Goal: Task Accomplishment & Management: Complete application form

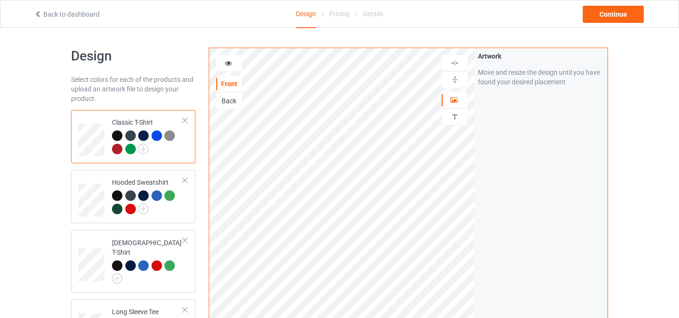
scroll to position [179, 0]
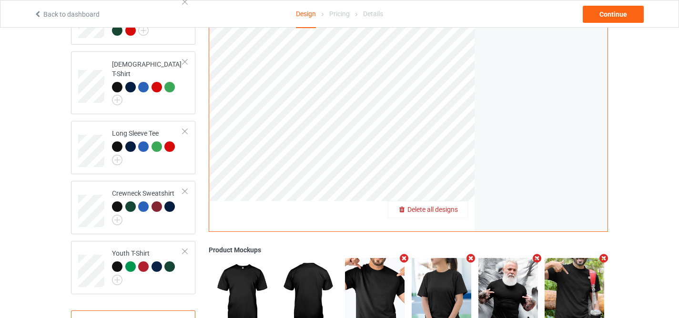
click at [459, 215] on div "Delete all designs" at bounding box center [428, 210] width 79 height 10
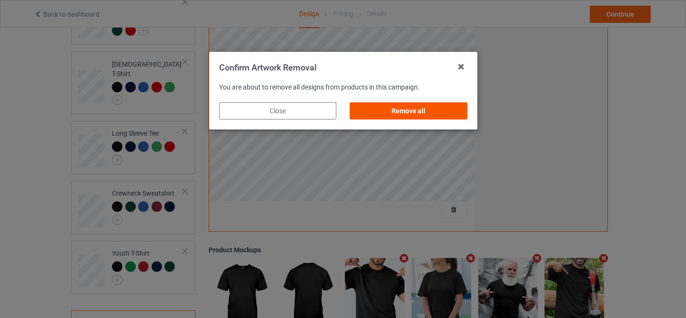
click at [389, 118] on div "Remove all" at bounding box center [408, 110] width 117 height 17
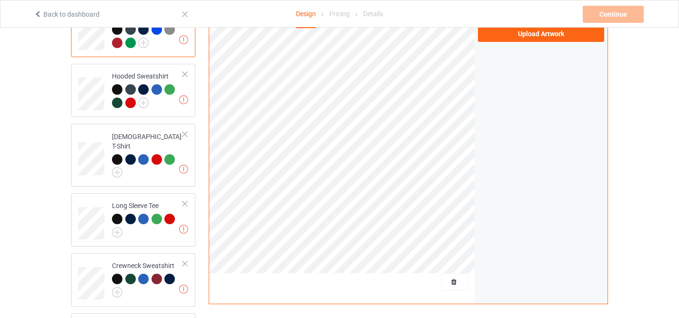
scroll to position [53, 0]
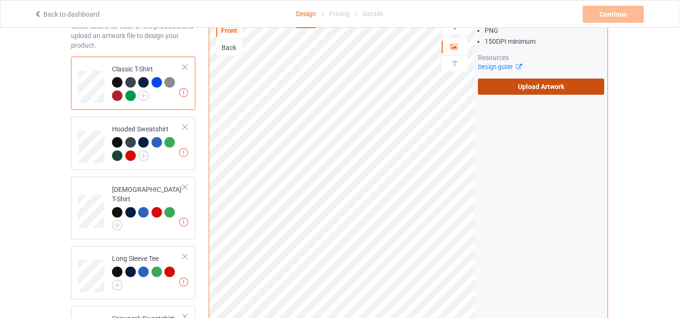
click at [543, 89] on label "Upload Artwork" at bounding box center [541, 87] width 126 height 16
click at [0, 0] on input "Upload Artwork" at bounding box center [0, 0] width 0 height 0
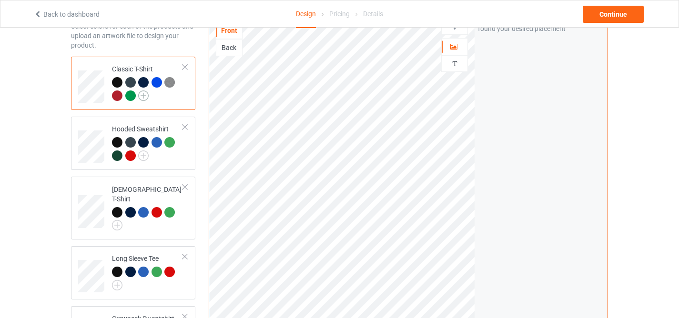
click at [143, 95] on img at bounding box center [143, 96] width 10 height 10
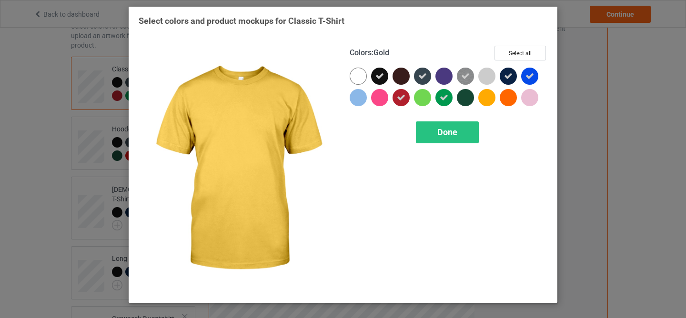
click at [490, 98] on div at bounding box center [487, 97] width 17 height 17
click at [460, 131] on div "Done" at bounding box center [447, 133] width 63 height 22
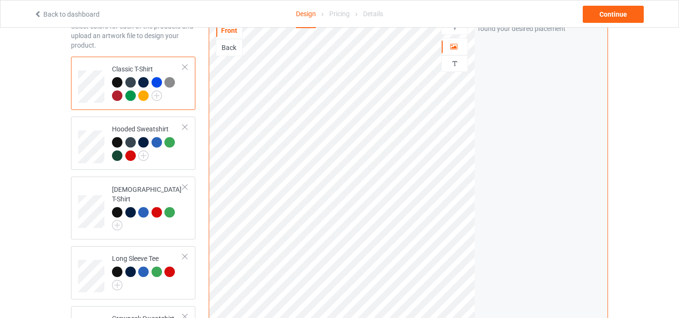
click at [146, 97] on div at bounding box center [143, 96] width 10 height 10
click at [143, 158] on img at bounding box center [143, 156] width 10 height 10
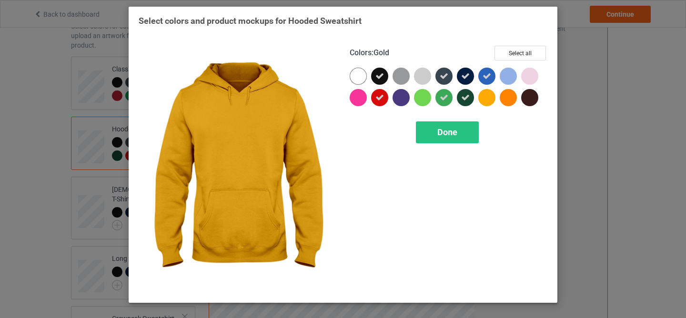
click at [491, 98] on div at bounding box center [487, 97] width 17 height 17
click at [446, 131] on span "Done" at bounding box center [448, 132] width 20 height 10
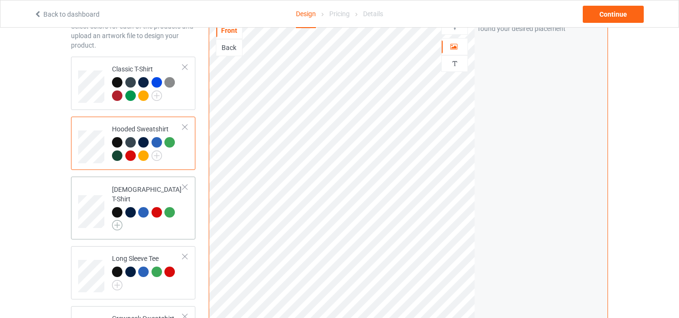
click at [115, 220] on img at bounding box center [117, 225] width 10 height 10
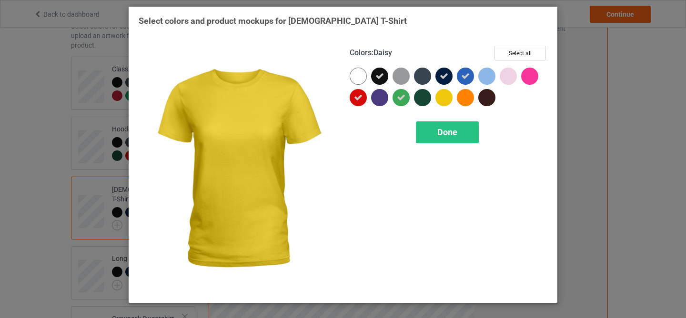
click at [441, 99] on div at bounding box center [444, 97] width 17 height 17
click at [443, 129] on span "Done" at bounding box center [448, 132] width 20 height 10
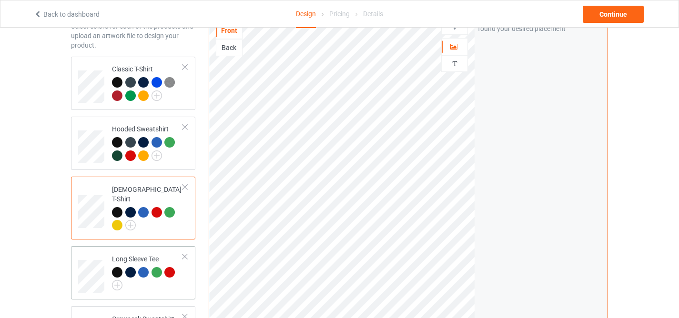
scroll to position [119, 0]
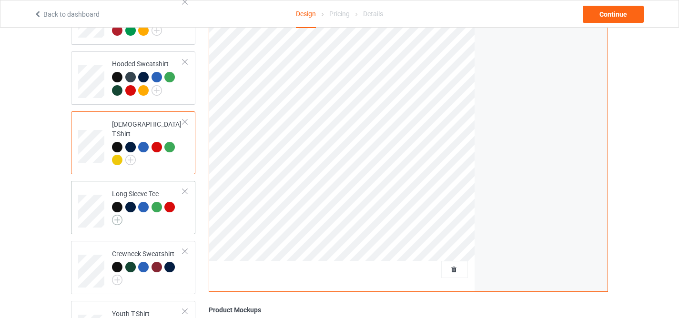
click at [120, 215] on img at bounding box center [117, 220] width 10 height 10
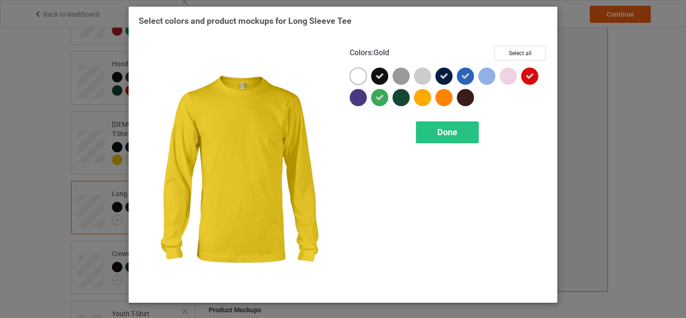
click at [423, 98] on div at bounding box center [422, 97] width 17 height 17
click at [441, 132] on span "Done" at bounding box center [448, 132] width 20 height 10
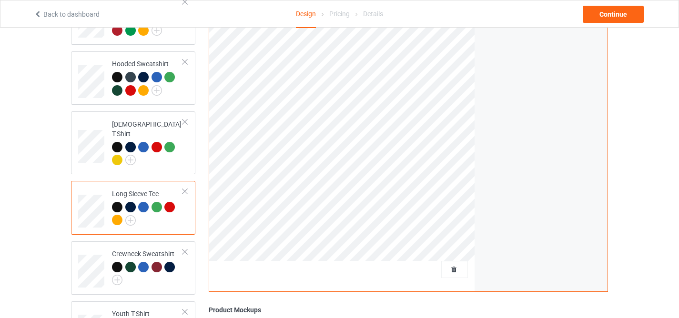
scroll to position [150, 0]
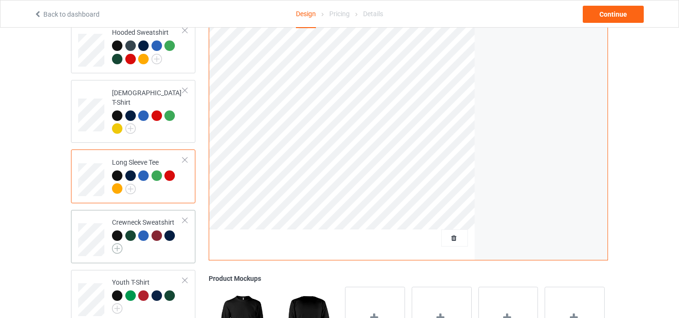
click at [118, 244] on img at bounding box center [117, 249] width 10 height 10
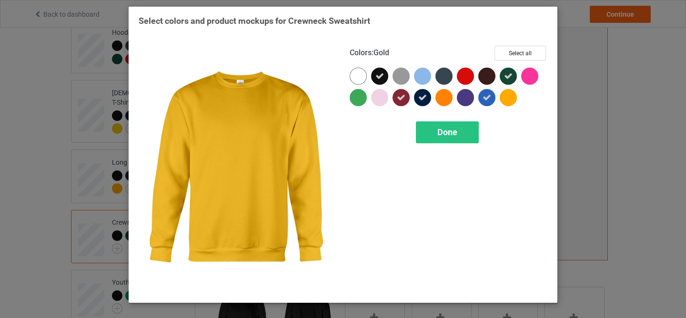
click at [509, 95] on div at bounding box center [508, 97] width 17 height 17
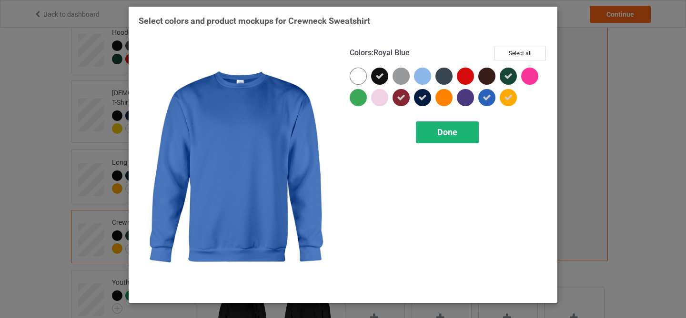
click at [460, 127] on div "Done" at bounding box center [447, 133] width 63 height 22
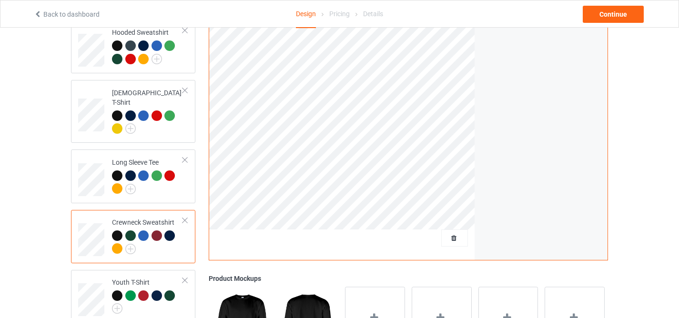
scroll to position [260, 0]
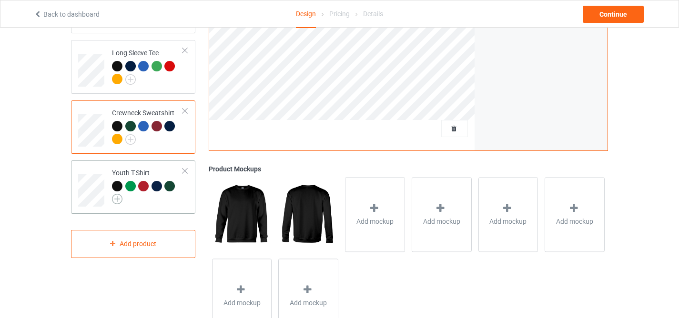
click at [115, 194] on img at bounding box center [117, 199] width 10 height 10
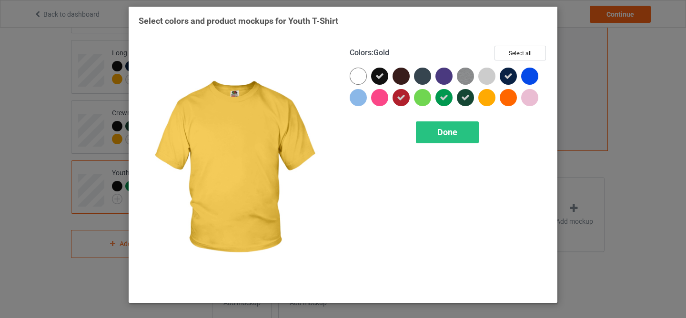
click at [491, 95] on div at bounding box center [487, 97] width 17 height 17
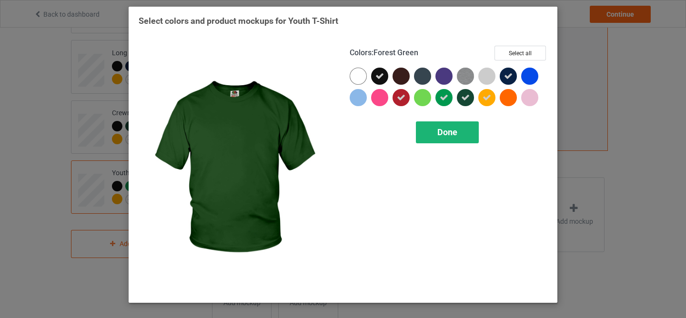
click at [443, 130] on span "Done" at bounding box center [448, 132] width 20 height 10
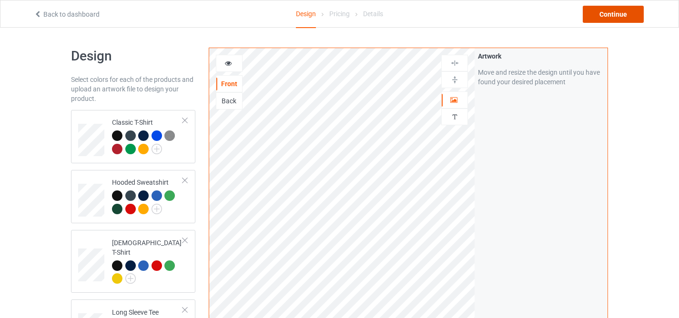
click at [595, 18] on div "Continue" at bounding box center [613, 14] width 61 height 17
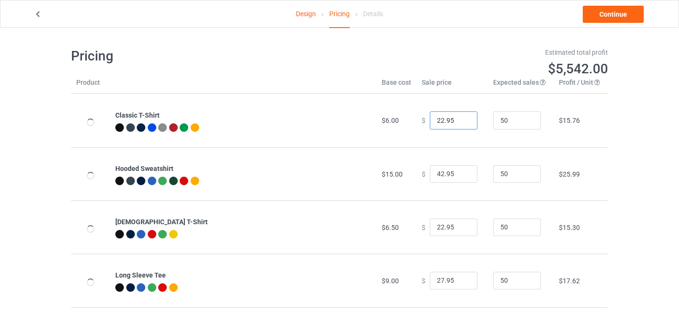
click at [439, 121] on input "22.95" at bounding box center [454, 121] width 48 height 18
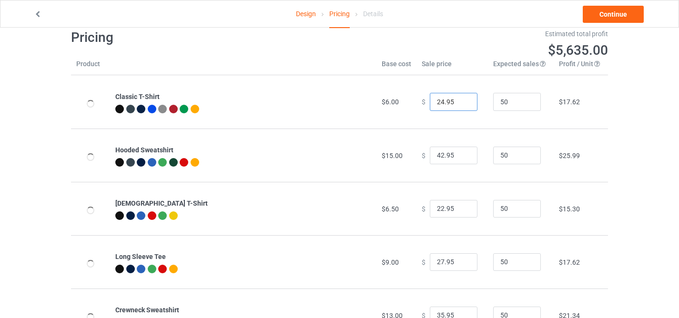
type input "24.95"
click at [439, 208] on input "22.95" at bounding box center [454, 209] width 48 height 18
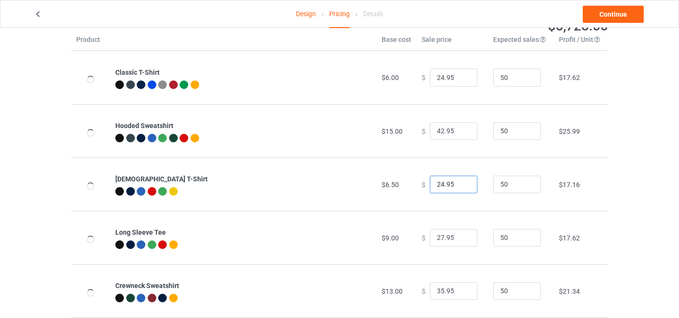
scroll to position [49, 0]
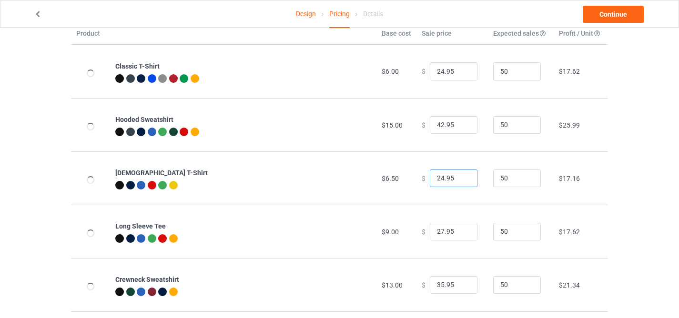
type input "24.95"
click at [438, 230] on input "27.95" at bounding box center [454, 232] width 48 height 18
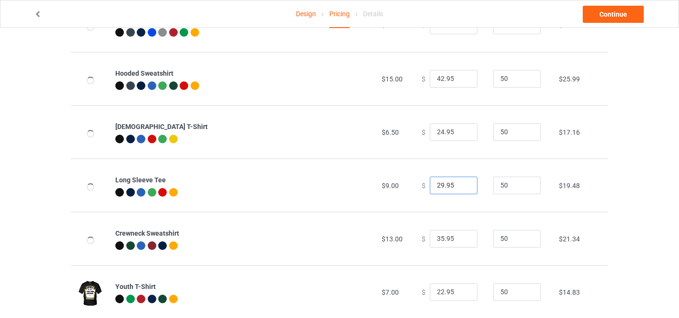
scroll to position [108, 0]
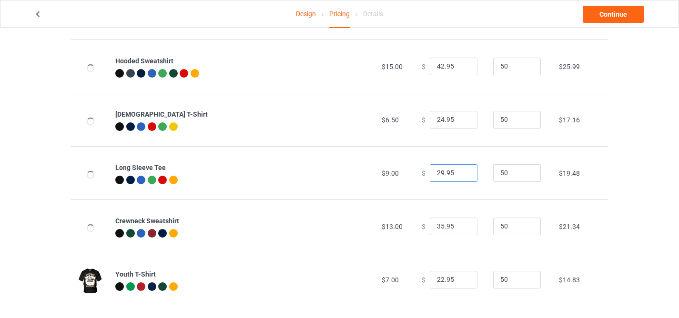
type input "29.95"
click at [438, 278] on input "22.95" at bounding box center [454, 280] width 48 height 18
type input "23.95"
click at [602, 243] on td "$21.34" at bounding box center [581, 226] width 54 height 53
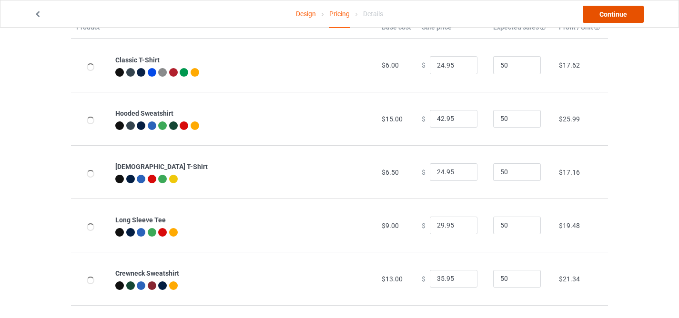
click at [605, 16] on link "Continue" at bounding box center [613, 14] width 61 height 17
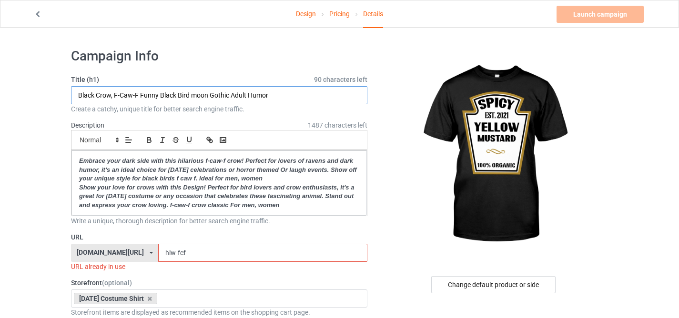
click at [256, 94] on input "Black Crow, F-Caw-F Funny Black Bird moon Gothic Adult Humor" at bounding box center [219, 95] width 297 height 18
paste input "Yellow Mustard DIY Halloween Costume Matching Group Mustard"
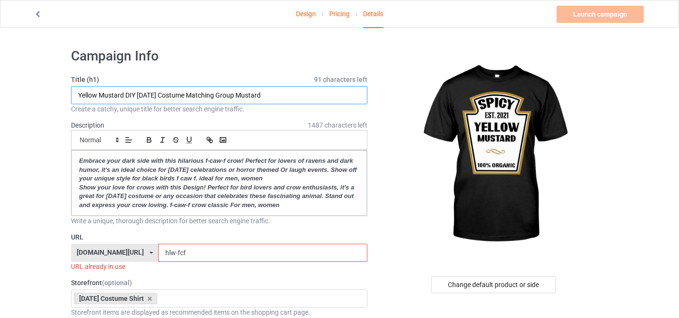
type input "Yellow Mustard DIY Halloween Costume Matching Group Mustard"
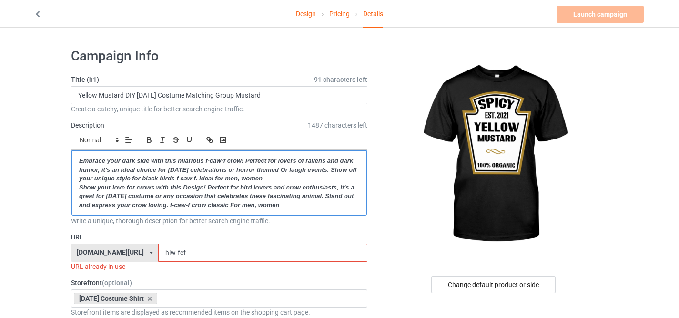
drag, startPoint x: 79, startPoint y: 163, endPoint x: 326, endPoint y: 215, distance: 252.6
click at [326, 215] on div "Embrace your dark side with this hilarious f-caw-f crow! Perfect for lovers of …" at bounding box center [220, 183] width 296 height 65
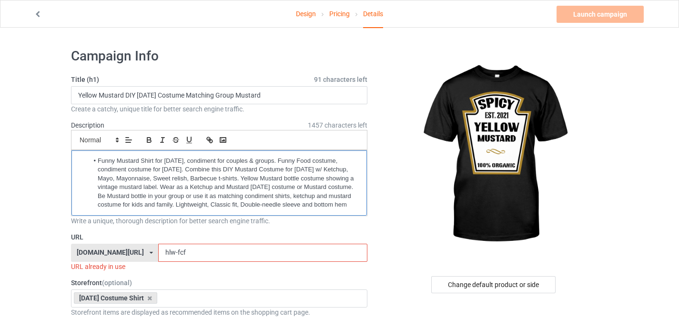
click at [97, 163] on li "Funny Mustard Shirt for Halloween, condiment for couples & groups. Funny Food c…" at bounding box center [224, 183] width 271 height 53
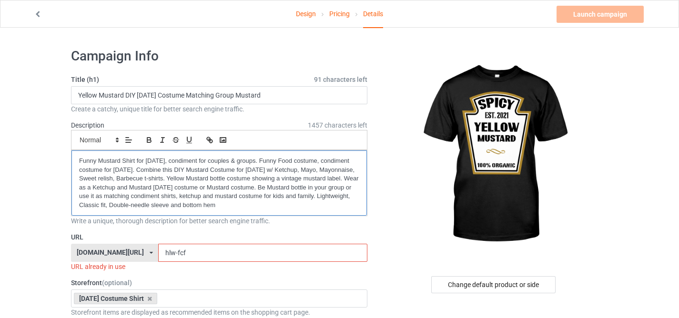
drag, startPoint x: 79, startPoint y: 160, endPoint x: 280, endPoint y: 204, distance: 205.8
click at [280, 204] on div "Funny Mustard Shirt for Halloween, condiment for couples & groups. Funny Food c…" at bounding box center [220, 183] width 296 height 65
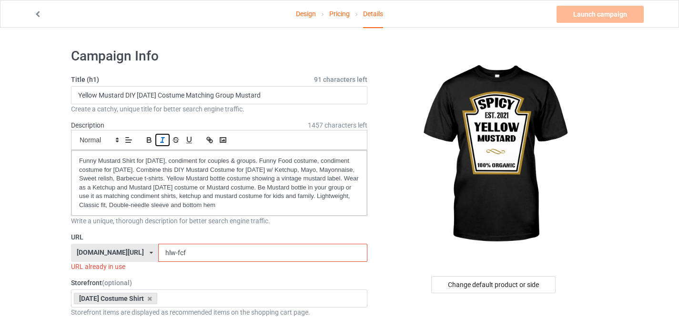
click at [161, 141] on icon "button" at bounding box center [162, 140] width 9 height 9
click at [151, 141] on icon "button" at bounding box center [149, 141] width 4 height 2
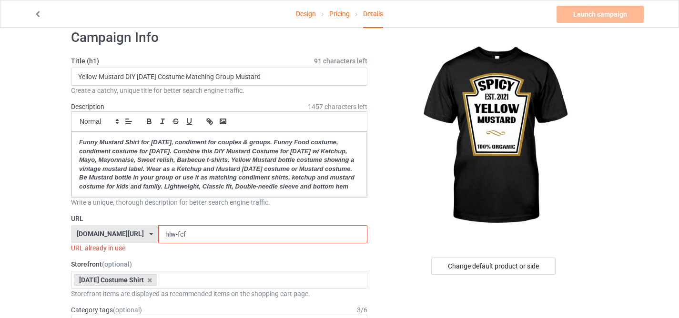
drag, startPoint x: 166, startPoint y: 242, endPoint x: 211, endPoint y: 248, distance: 45.2
click at [211, 244] on input "hlw-fcf" at bounding box center [262, 234] width 209 height 18
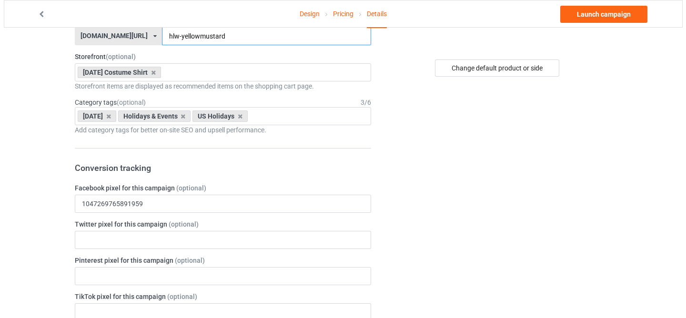
scroll to position [0, 0]
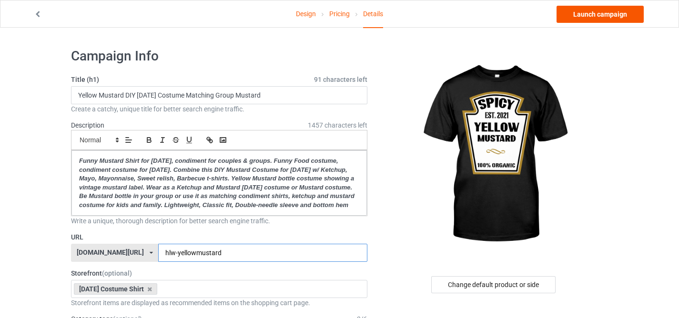
type input "hlw-yellowmustard"
click at [605, 18] on link "Launch campaign" at bounding box center [600, 14] width 87 height 17
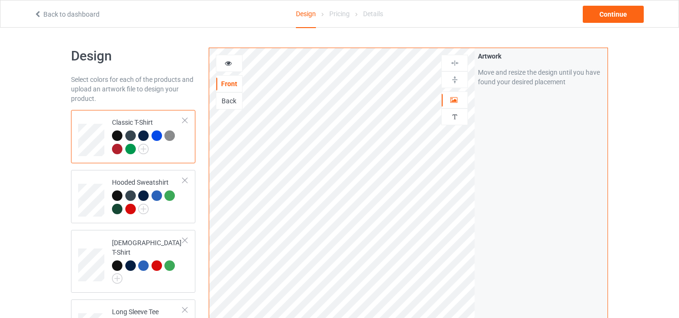
scroll to position [202, 0]
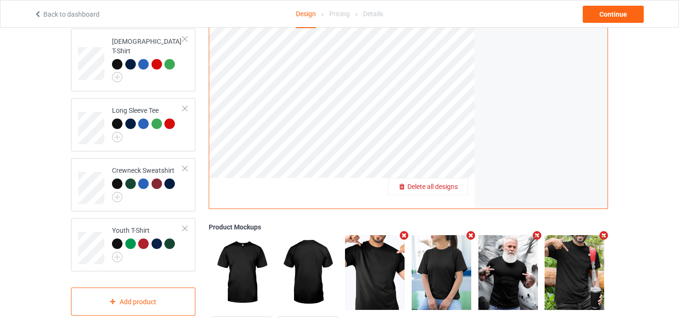
click at [453, 187] on span "Delete all designs" at bounding box center [433, 187] width 51 height 8
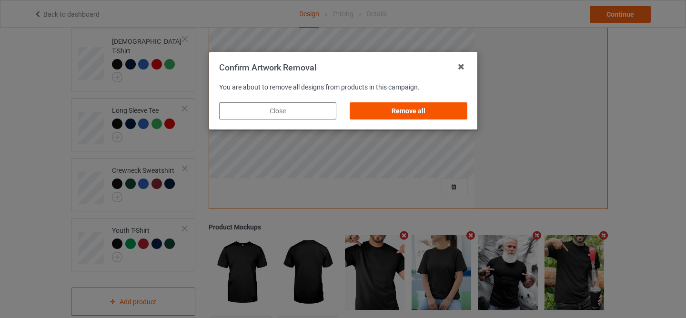
click at [431, 113] on div "Remove all" at bounding box center [408, 110] width 117 height 17
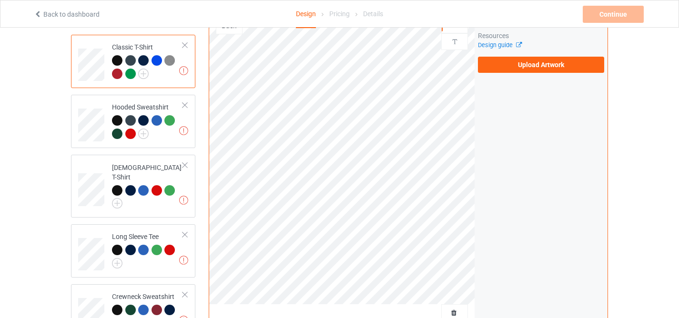
scroll to position [22, 0]
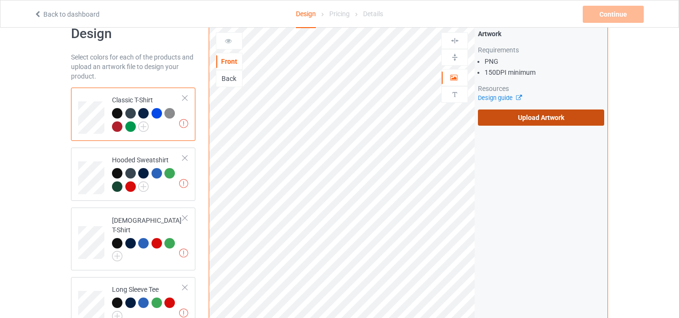
click at [512, 120] on label "Upload Artwork" at bounding box center [541, 118] width 126 height 16
click at [0, 0] on input "Upload Artwork" at bounding box center [0, 0] width 0 height 0
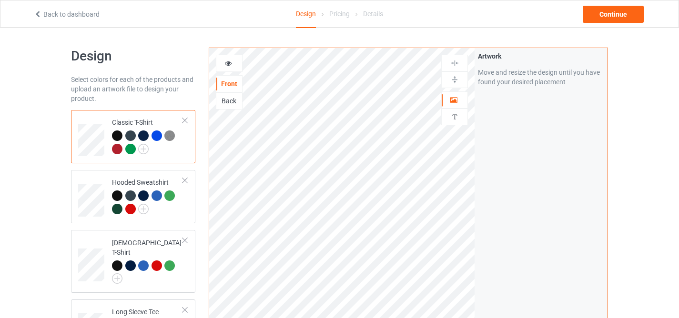
scroll to position [73, 0]
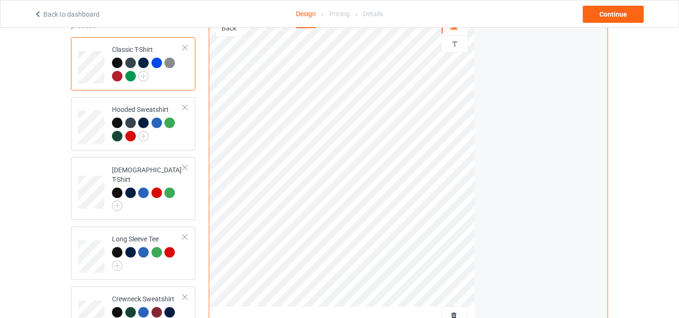
click at [117, 76] on div at bounding box center [117, 76] width 10 height 10
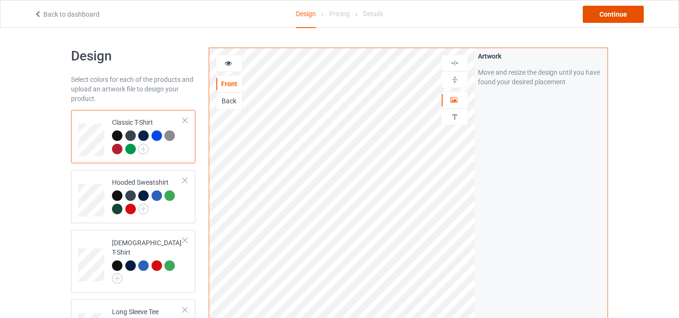
click at [617, 15] on div "Continue" at bounding box center [613, 14] width 61 height 17
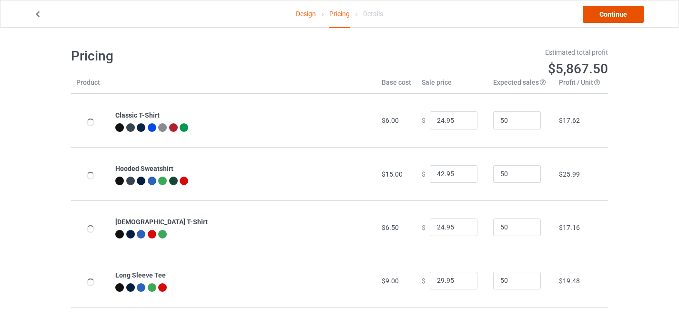
click at [616, 14] on link "Continue" at bounding box center [613, 14] width 61 height 17
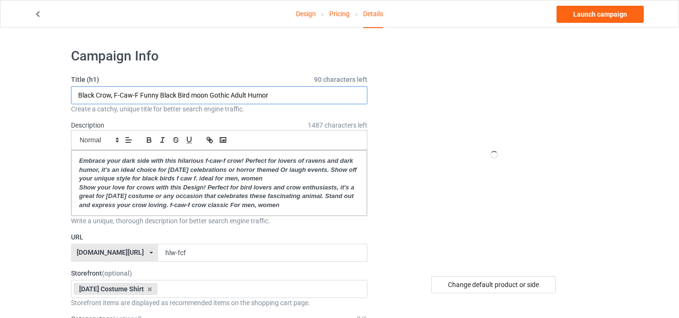
click at [201, 93] on input "Black Crow, F-Caw-F Funny Black Bird moon Gothic Adult Humor" at bounding box center [219, 95] width 297 height 18
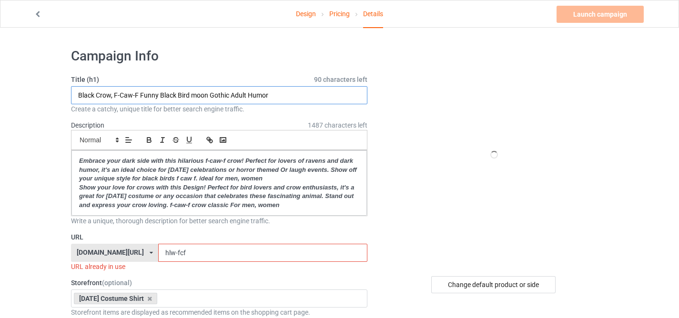
click at [201, 93] on input "Black Crow, F-Caw-F Funny Black Bird moon Gothic Adult Humor" at bounding box center [219, 95] width 297 height 18
paste input "Red Ketchup DIY Halloween Costume Matching Group Mustard"
type input "Red Ketchup DIY Halloween Costume Matching Group Mustard"
click at [480, 280] on div "Change default product or side" at bounding box center [493, 285] width 124 height 17
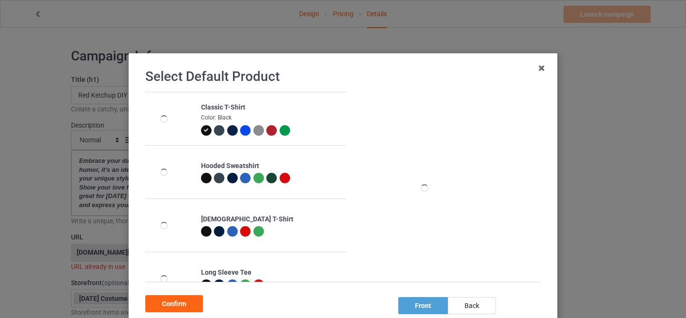
click at [268, 131] on div at bounding box center [271, 130] width 10 height 10
click at [186, 299] on div "Confirm" at bounding box center [174, 304] width 58 height 17
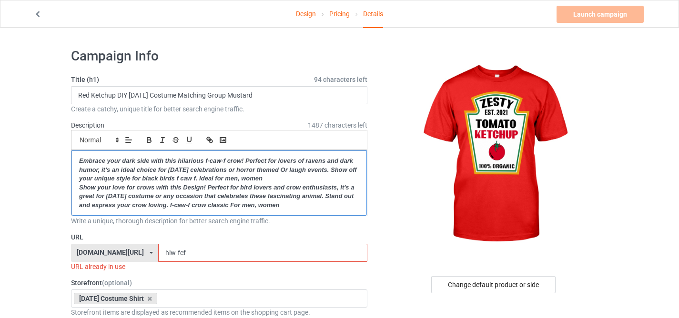
drag, startPoint x: 80, startPoint y: 160, endPoint x: 317, endPoint y: 213, distance: 242.8
click at [317, 213] on div "Embrace your dark side with this hilarious f-caw-f crow! Perfect for lovers of …" at bounding box center [220, 183] width 296 height 65
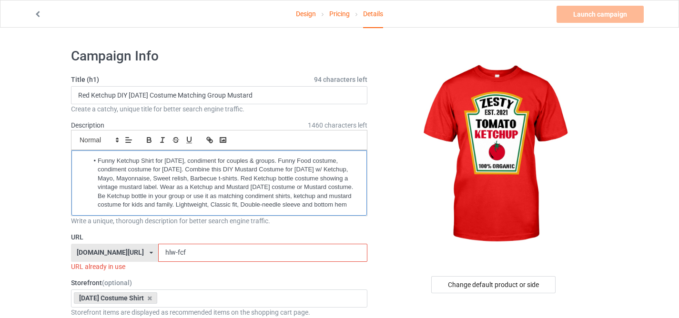
click at [97, 160] on li "Funny Ketchup Shirt for Halloween, condiment for couples & groups. Funny Food c…" at bounding box center [224, 183] width 271 height 53
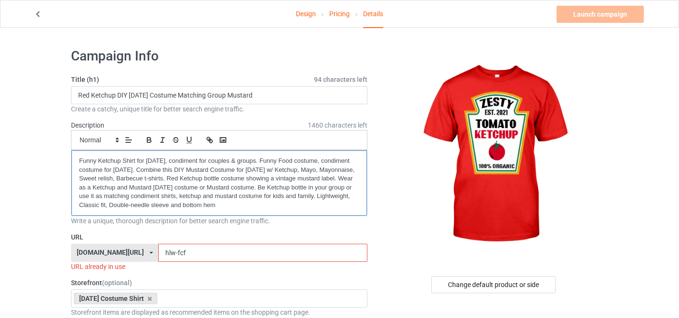
drag, startPoint x: 80, startPoint y: 160, endPoint x: 261, endPoint y: 205, distance: 186.7
click at [261, 205] on p "Funny Ketchup Shirt for Halloween, condiment for couples & groups. Funny Food c…" at bounding box center [219, 183] width 280 height 53
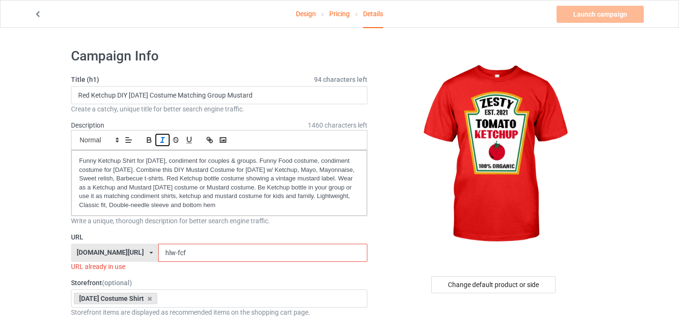
click at [161, 144] on icon "button" at bounding box center [162, 140] width 9 height 9
click at [148, 142] on icon "button" at bounding box center [149, 140] width 9 height 9
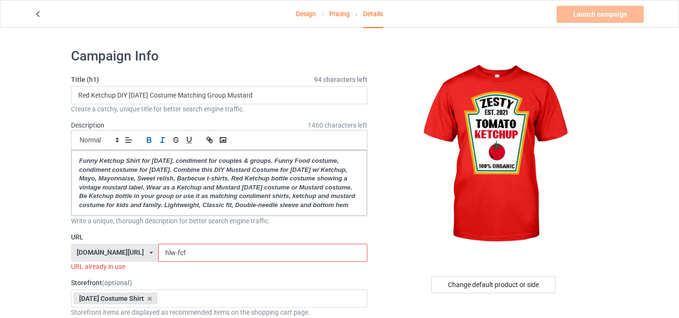
drag, startPoint x: 166, startPoint y: 261, endPoint x: 206, endPoint y: 268, distance: 40.8
click at [206, 262] on input "hlw-fcf" at bounding box center [262, 253] width 209 height 18
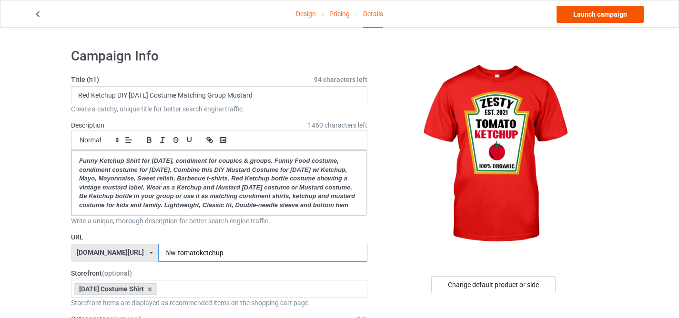
type input "hlw-tomatoketchup"
click at [589, 13] on link "Launch campaign" at bounding box center [600, 14] width 87 height 17
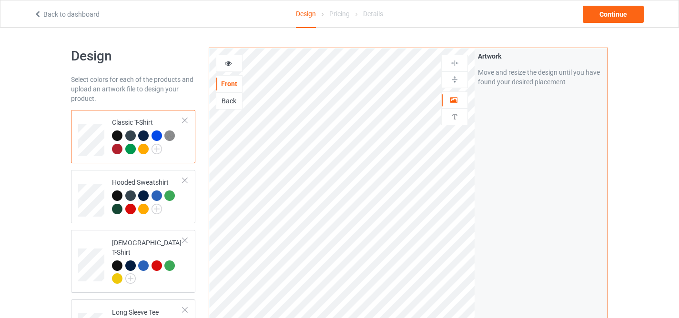
scroll to position [164, 0]
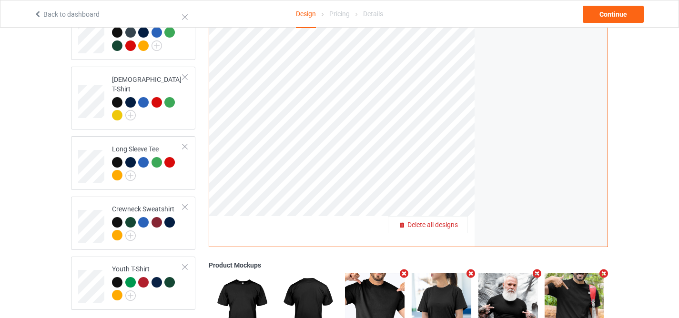
click at [456, 221] on div "Delete all designs" at bounding box center [428, 225] width 79 height 10
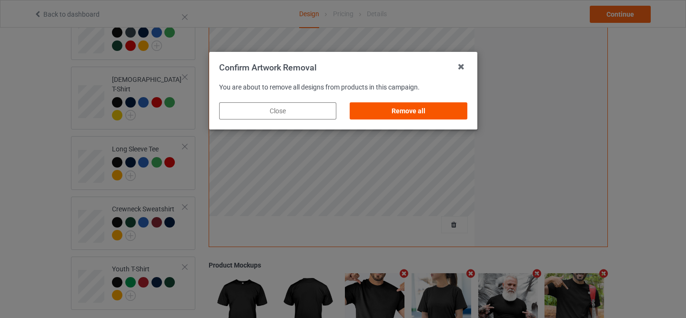
click at [403, 111] on div "Remove all" at bounding box center [408, 110] width 117 height 17
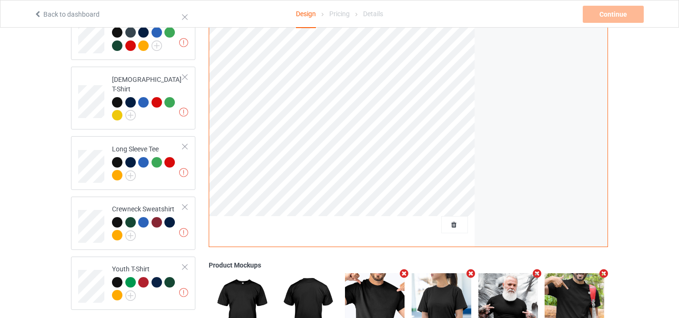
scroll to position [38, 0]
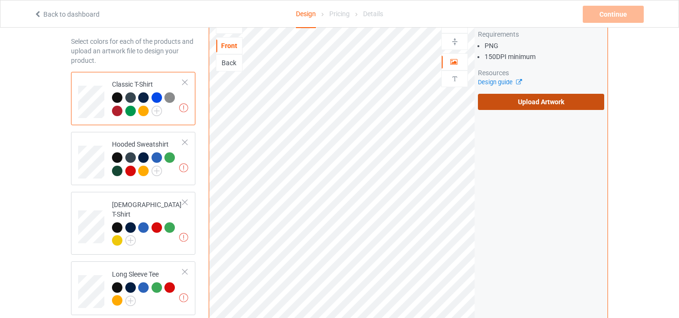
click at [534, 97] on label "Upload Artwork" at bounding box center [541, 102] width 126 height 16
click at [0, 0] on input "Upload Artwork" at bounding box center [0, 0] width 0 height 0
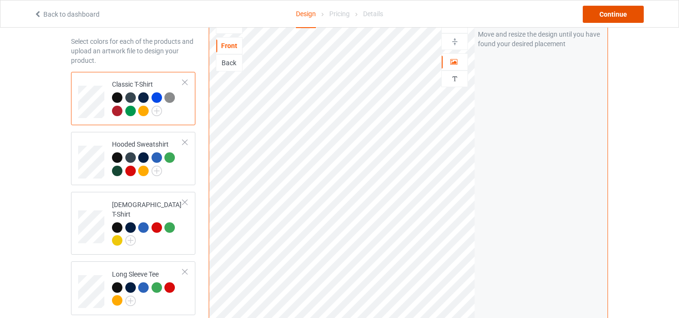
click at [601, 12] on div "Continue" at bounding box center [613, 14] width 61 height 17
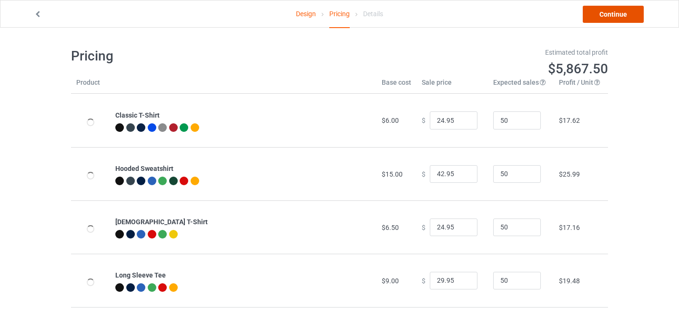
click at [600, 12] on link "Continue" at bounding box center [613, 14] width 61 height 17
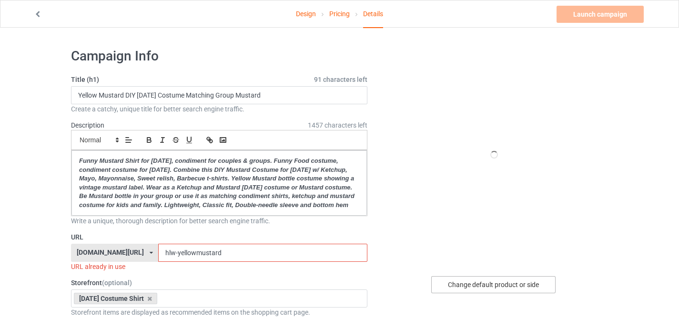
click at [465, 287] on div "Change default product or side" at bounding box center [493, 285] width 124 height 17
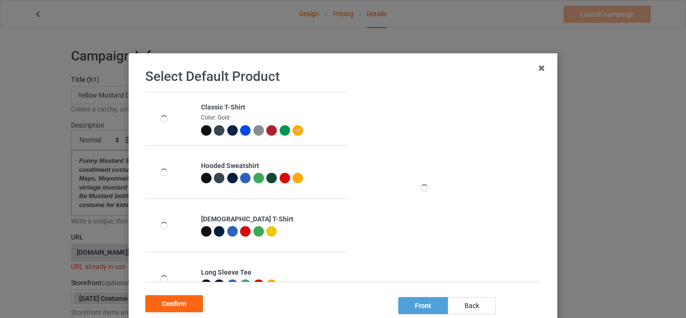
click at [268, 129] on div at bounding box center [271, 130] width 10 height 10
click at [162, 307] on div "Confirm" at bounding box center [174, 304] width 58 height 17
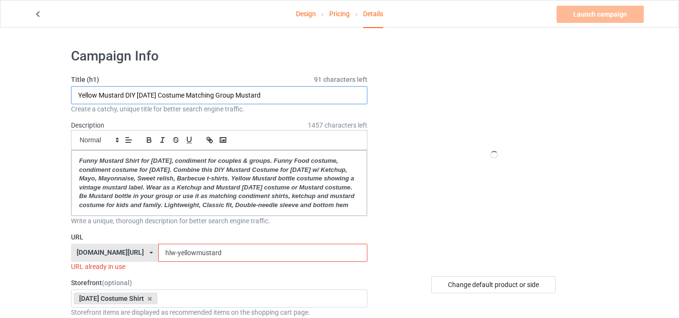
drag, startPoint x: 97, startPoint y: 94, endPoint x: 76, endPoint y: 95, distance: 21.0
click at [76, 95] on input "Yellow Mustard DIY [DATE] Costume Matching Group Mustard" at bounding box center [219, 95] width 297 height 18
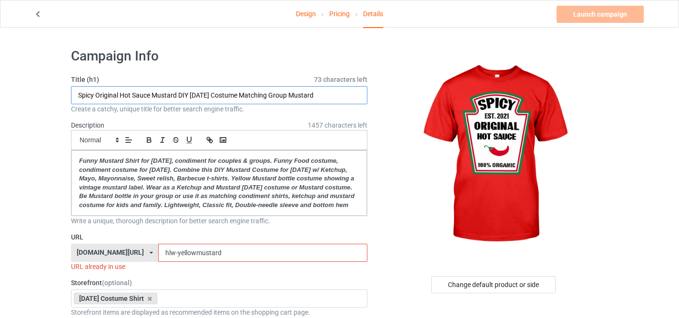
drag, startPoint x: 152, startPoint y: 92, endPoint x: 180, endPoint y: 94, distance: 27.7
click at [180, 94] on input "Spicy Original Hot Sauce Mustard DIY Halloween Costume Matching Group Mustard" at bounding box center [219, 95] width 297 height 18
type input "Spicy Original Hot Sauce DIY Halloween Costume Matching Group Mustard"
drag, startPoint x: 166, startPoint y: 262, endPoint x: 216, endPoint y: 265, distance: 50.1
click at [216, 262] on input "hlw-yellowmustard" at bounding box center [262, 253] width 209 height 18
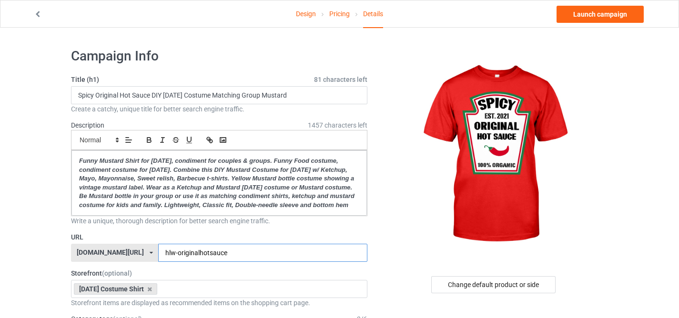
scroll to position [6, 0]
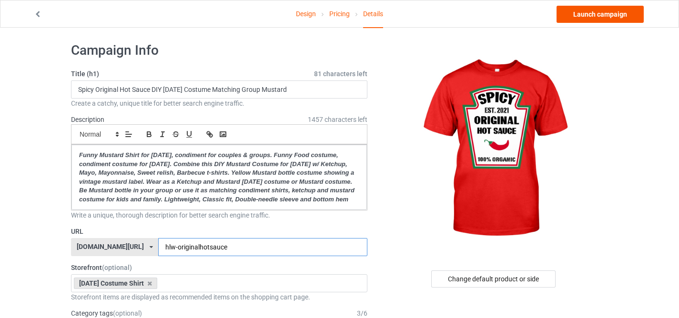
type input "hlw-originalhotsauce"
click at [594, 11] on link "Launch campaign" at bounding box center [600, 14] width 87 height 17
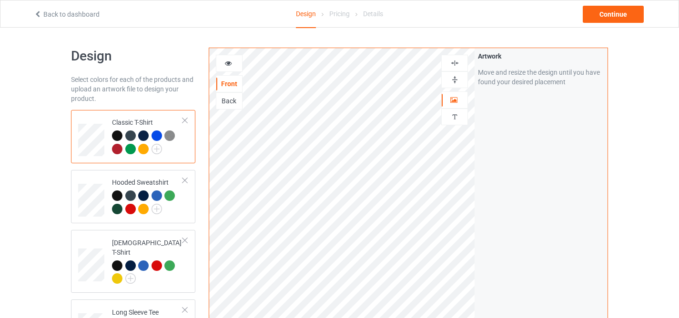
scroll to position [126, 0]
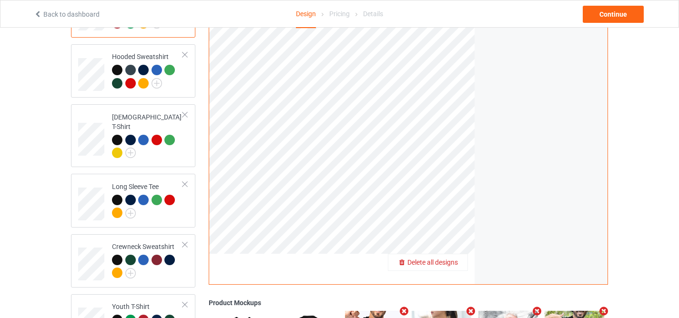
click at [446, 262] on span "Delete all designs" at bounding box center [433, 263] width 51 height 8
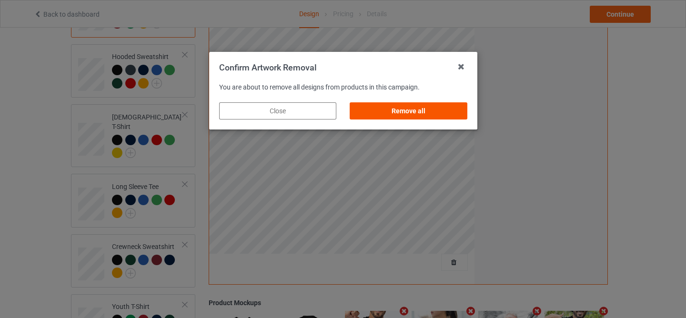
click at [404, 117] on div "Remove all" at bounding box center [408, 110] width 117 height 17
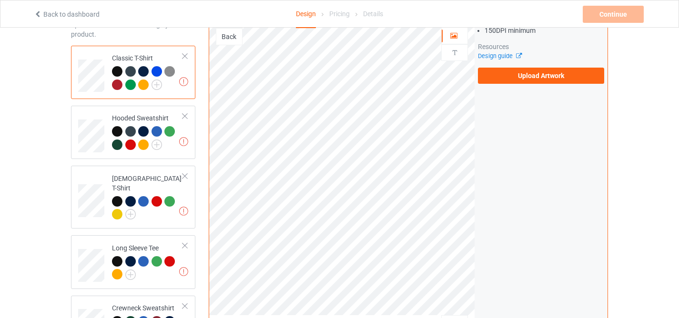
scroll to position [11, 0]
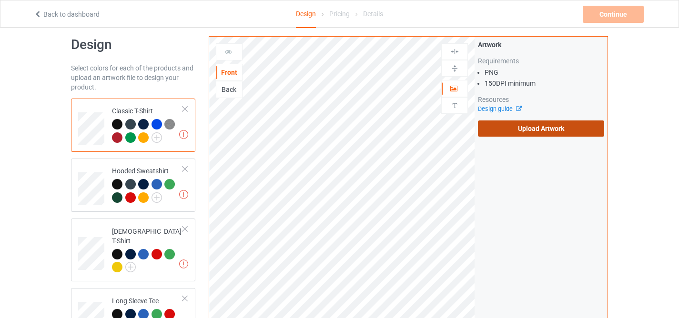
click at [511, 126] on label "Upload Artwork" at bounding box center [541, 129] width 126 height 16
click at [0, 0] on input "Upload Artwork" at bounding box center [0, 0] width 0 height 0
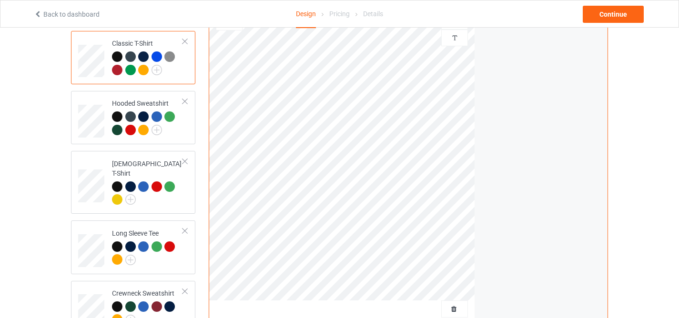
scroll to position [85, 0]
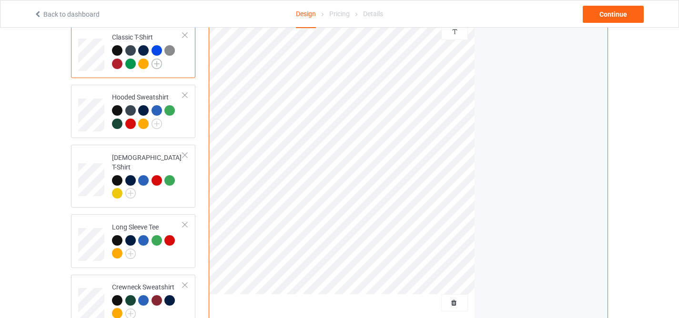
click at [159, 66] on img at bounding box center [157, 64] width 10 height 10
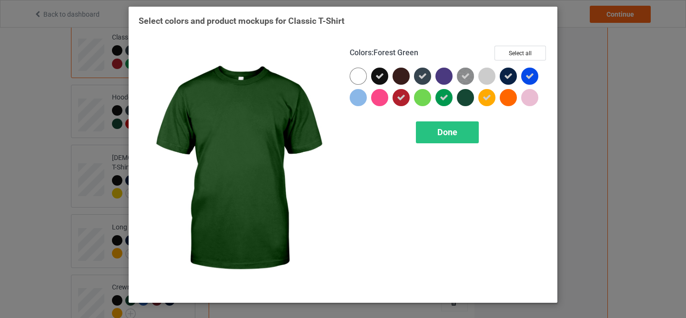
click at [467, 99] on div at bounding box center [465, 97] width 17 height 17
click at [454, 132] on span "Done" at bounding box center [448, 132] width 20 height 10
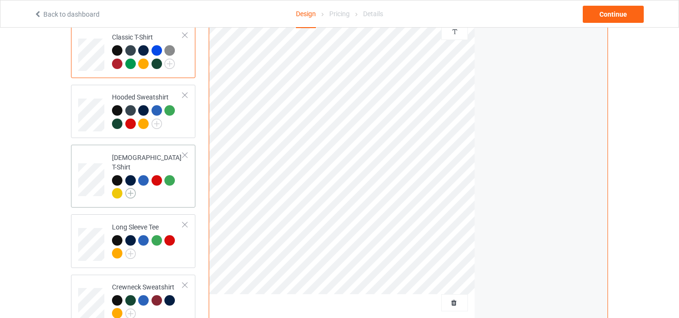
click at [132, 188] on img at bounding box center [130, 193] width 10 height 10
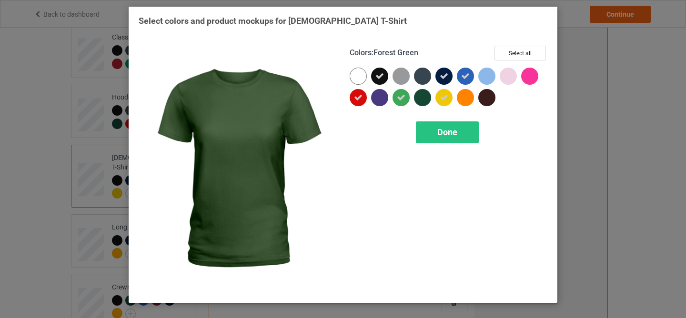
click at [430, 97] on div at bounding box center [422, 97] width 17 height 17
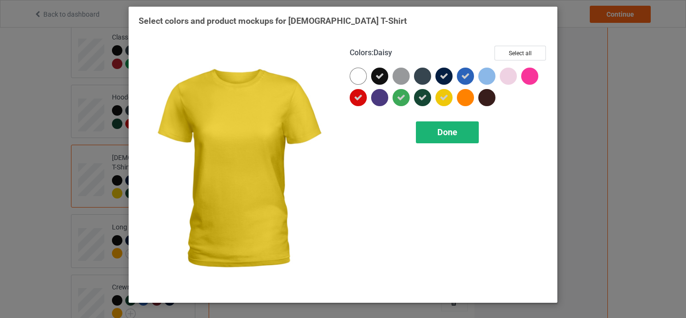
click at [437, 125] on div "Done" at bounding box center [447, 133] width 63 height 22
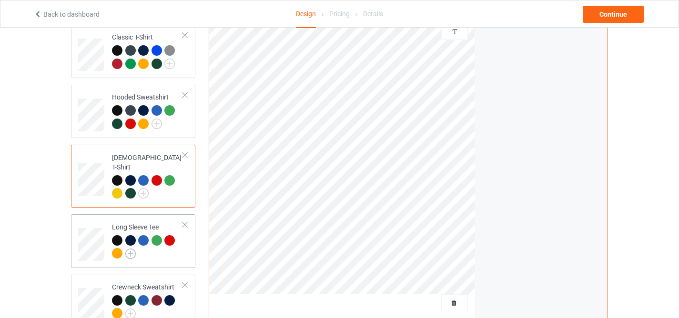
click at [125, 249] on img at bounding box center [130, 254] width 10 height 10
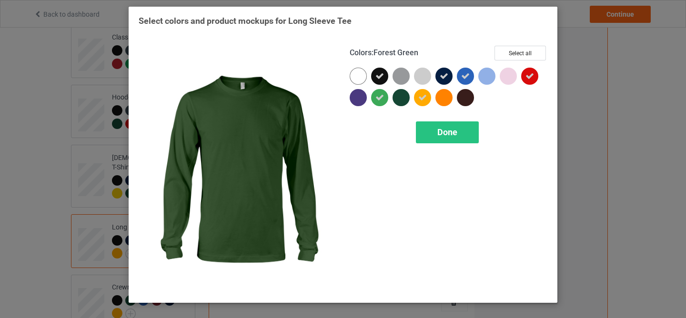
click at [395, 99] on div at bounding box center [401, 97] width 17 height 17
click at [435, 128] on div "Done" at bounding box center [447, 133] width 63 height 22
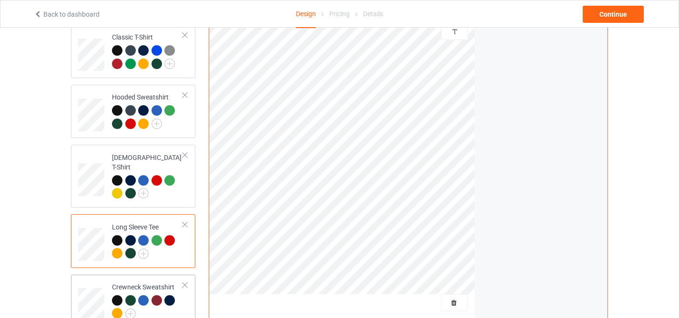
scroll to position [154, 0]
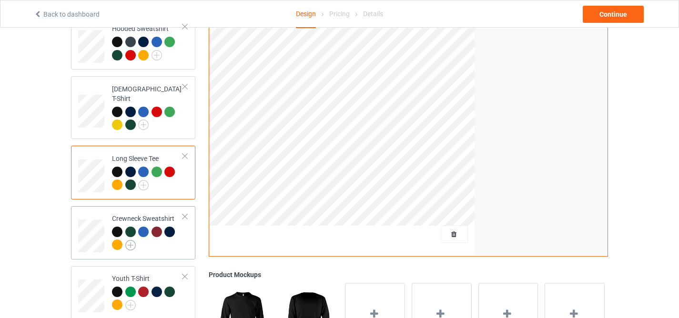
click at [132, 240] on img at bounding box center [130, 245] width 10 height 10
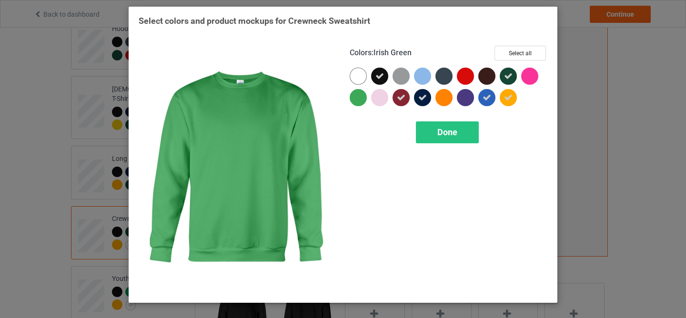
click at [357, 100] on div at bounding box center [358, 97] width 17 height 17
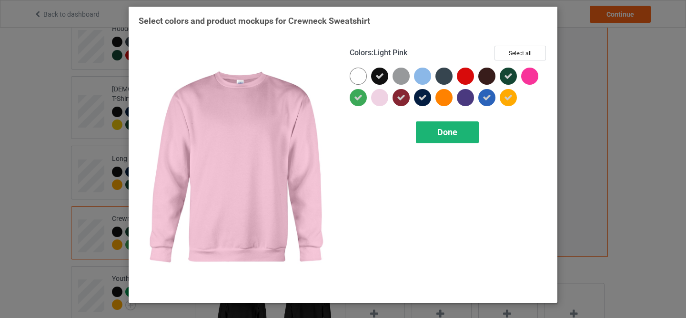
click at [456, 131] on span "Done" at bounding box center [448, 132] width 20 height 10
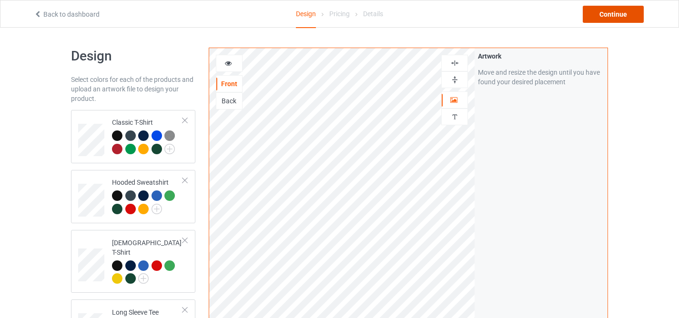
click at [596, 17] on div "Continue" at bounding box center [613, 14] width 61 height 17
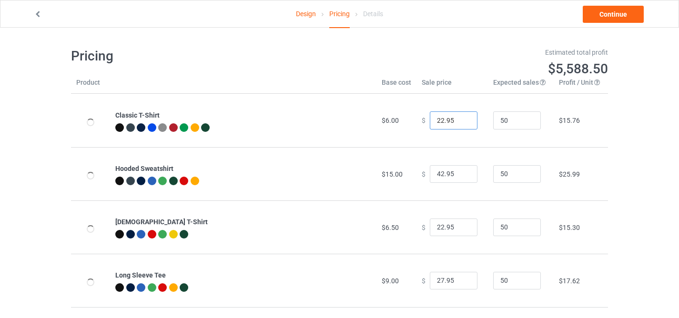
click at [438, 120] on input "22.95" at bounding box center [454, 121] width 48 height 18
type input "24.95"
click at [438, 228] on input "22.95" at bounding box center [454, 228] width 48 height 18
type input "24.95"
click at [436, 280] on input "27.95" at bounding box center [454, 281] width 48 height 18
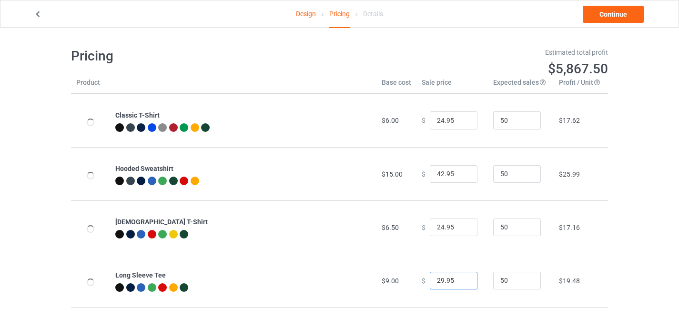
scroll to position [116, 0]
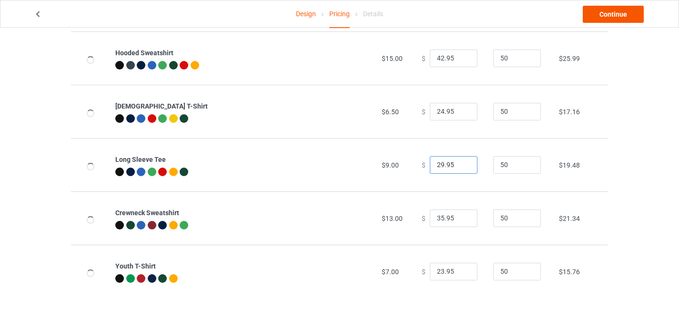
type input "29.95"
click at [612, 11] on link "Continue" at bounding box center [613, 14] width 61 height 17
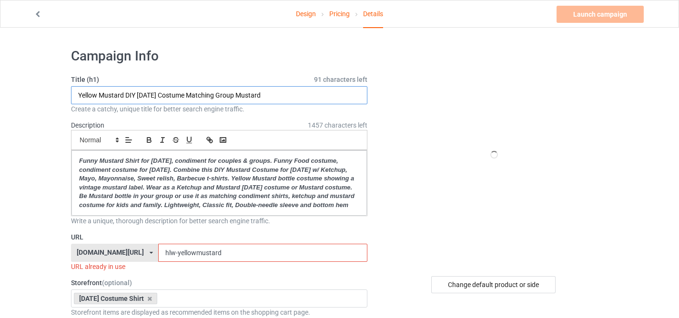
drag, startPoint x: 123, startPoint y: 94, endPoint x: 65, endPoint y: 94, distance: 58.6
click at [79, 92] on input "Pickle Relish DIY Halloween Costume Matching Group Mustard" at bounding box center [219, 95] width 297 height 18
type input "Sweet Pickle Relish DIY Halloween Costume Matching Group Mustard"
drag, startPoint x: 167, startPoint y: 263, endPoint x: 284, endPoint y: 280, distance: 118.1
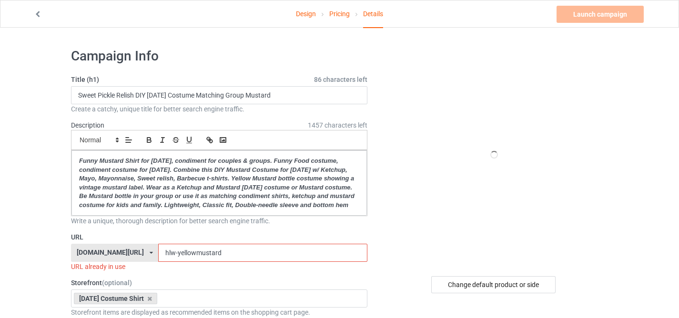
click at [284, 272] on div "URL familypresent.net/ epicprints.co/ familypresent.net/ giftprints.co/ golfpod…" at bounding box center [219, 252] width 297 height 39
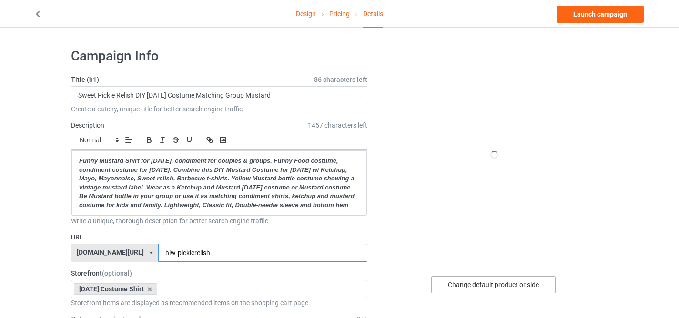
type input "hlw-picklerelish"
click at [496, 284] on div "Change default product or side" at bounding box center [493, 285] width 124 height 17
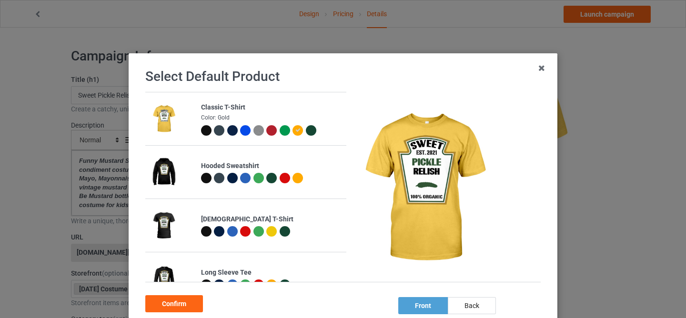
click at [280, 133] on div at bounding box center [285, 130] width 10 height 10
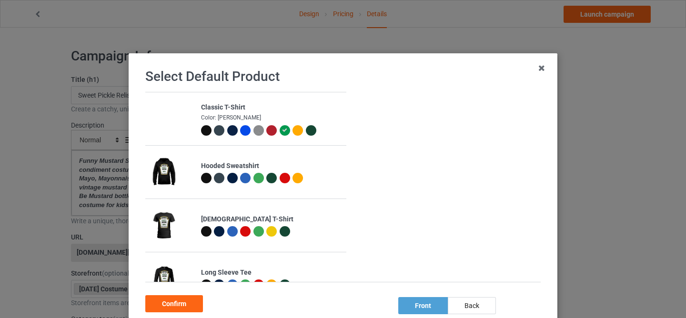
click at [306, 130] on div at bounding box center [311, 130] width 10 height 10
click at [169, 300] on div "Confirm" at bounding box center [174, 304] width 58 height 17
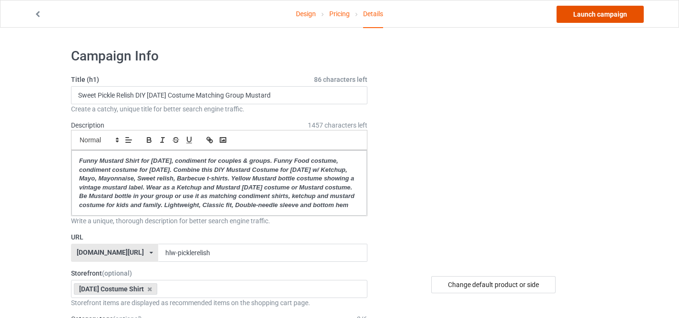
click at [620, 17] on link "Launch campaign" at bounding box center [600, 14] width 87 height 17
click at [620, 28] on body "Design Pricing Details Launch campaign Campaign Info Title (h1) 86 characters l…" at bounding box center [339, 187] width 679 height 318
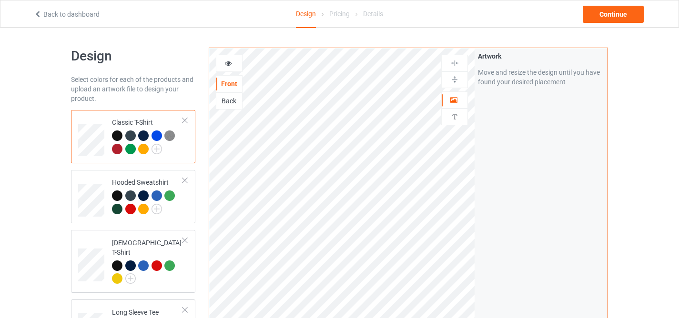
scroll to position [179, 0]
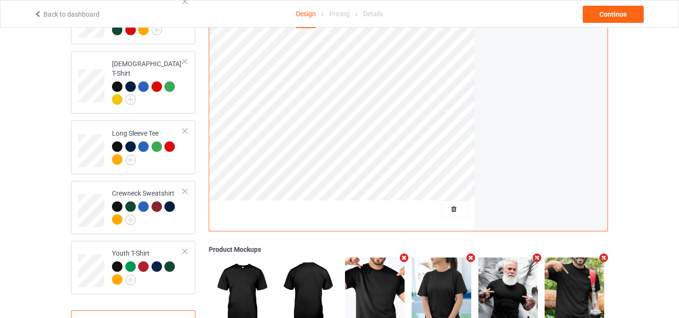
click at [421, 215] on div at bounding box center [342, 213] width 266 height 24
click at [443, 211] on span "Delete all designs" at bounding box center [433, 209] width 51 height 8
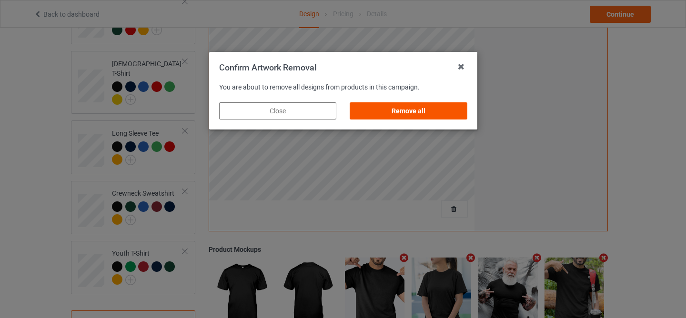
click at [427, 113] on div "Remove all" at bounding box center [408, 110] width 117 height 17
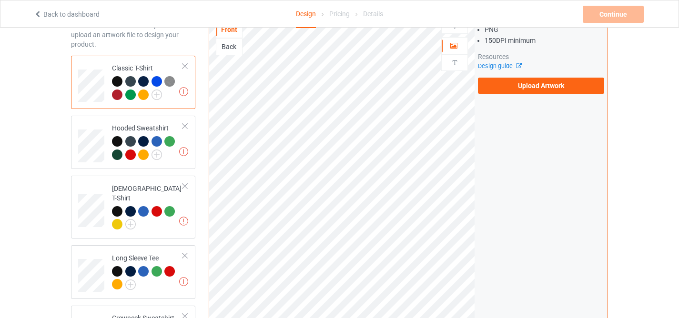
scroll to position [1, 0]
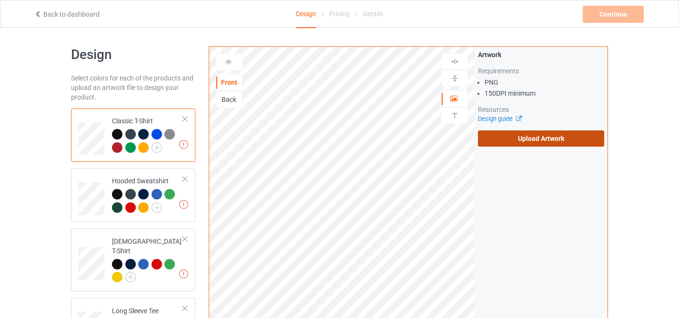
click at [507, 145] on label "Upload Artwork" at bounding box center [541, 139] width 126 height 16
click at [0, 0] on input "Upload Artwork" at bounding box center [0, 0] width 0 height 0
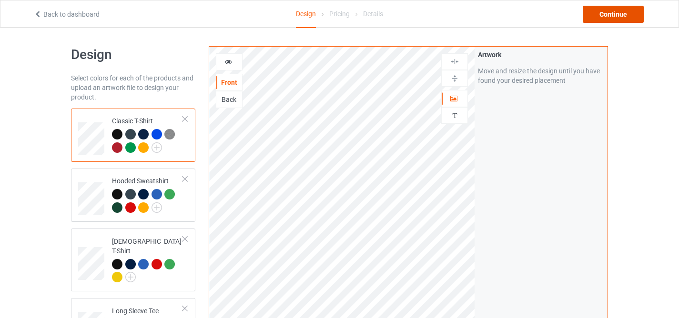
click at [615, 20] on div "Continue" at bounding box center [613, 14] width 61 height 17
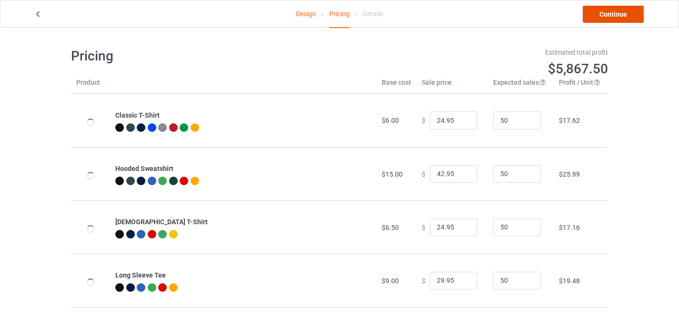
click at [615, 18] on link "Continue" at bounding box center [613, 14] width 61 height 17
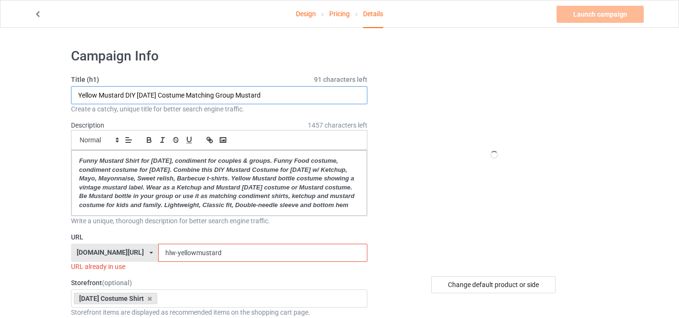
drag, startPoint x: 123, startPoint y: 94, endPoint x: 60, endPoint y: 94, distance: 63.4
type input "Salty Soy Sauce DIY Halloween Costume Matching Group Mustard"
drag, startPoint x: 166, startPoint y: 262, endPoint x: 257, endPoint y: 270, distance: 91.5
click at [257, 262] on input "hlw-yellowmustard" at bounding box center [262, 253] width 209 height 18
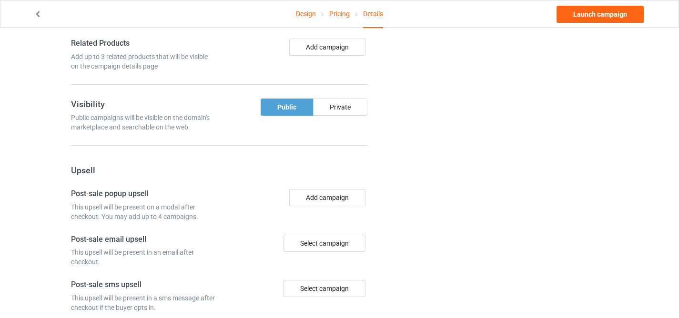
scroll to position [24, 0]
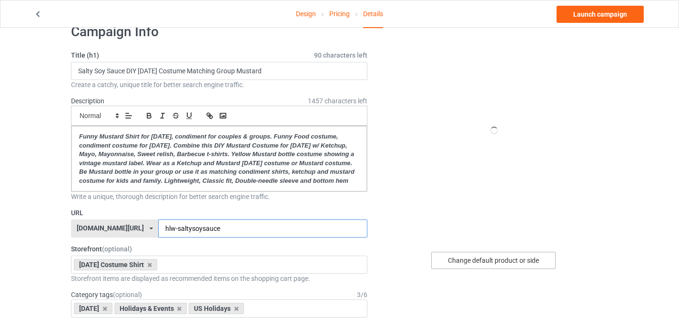
type input "hlw-saltysoysauce"
click at [479, 261] on div "Change default product or side" at bounding box center [493, 260] width 124 height 17
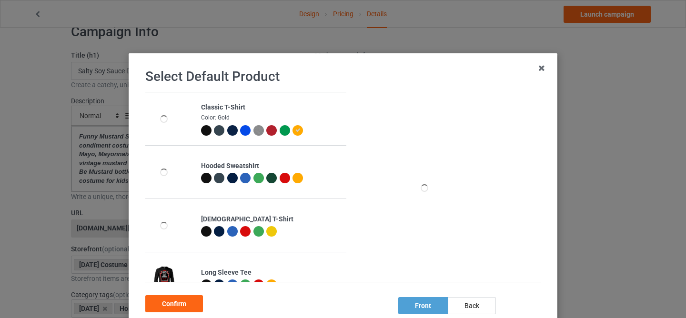
click at [201, 130] on div at bounding box center [206, 130] width 10 height 10
click at [184, 301] on div "Confirm" at bounding box center [174, 304] width 58 height 17
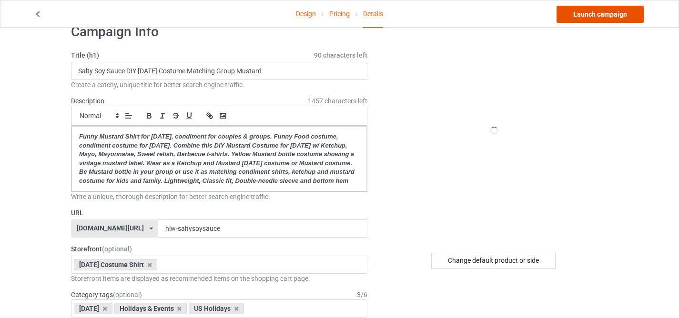
click at [582, 14] on link "Launch campaign" at bounding box center [600, 14] width 87 height 17
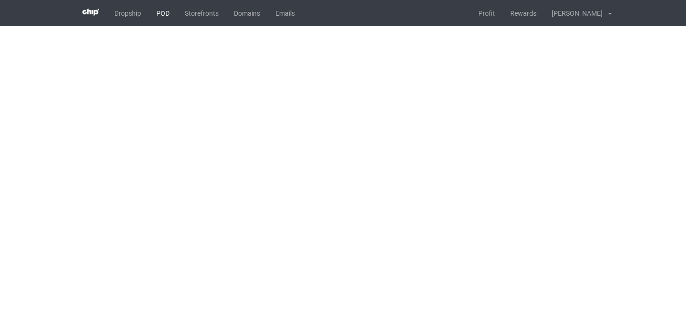
click at [163, 12] on link "POD" at bounding box center [163, 13] width 29 height 26
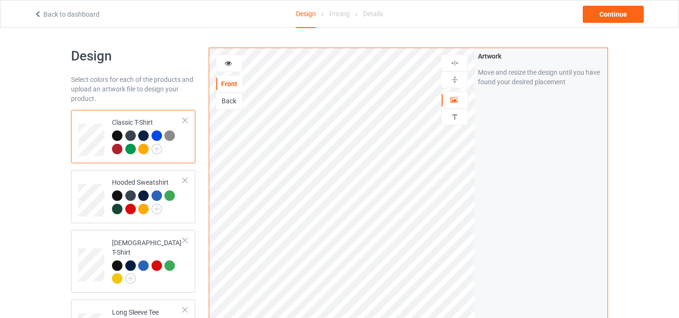
scroll to position [217, 0]
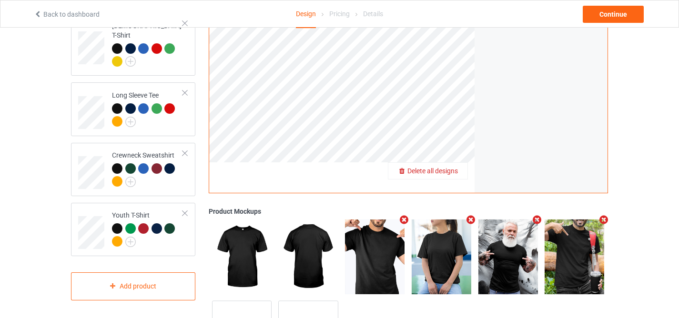
click at [444, 170] on span "Delete all designs" at bounding box center [433, 171] width 51 height 8
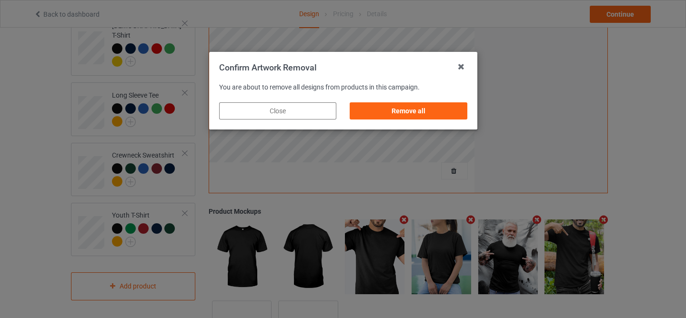
click at [418, 101] on div "Remove all" at bounding box center [408, 111] width 131 height 31
click at [418, 107] on div "Remove all" at bounding box center [408, 110] width 117 height 17
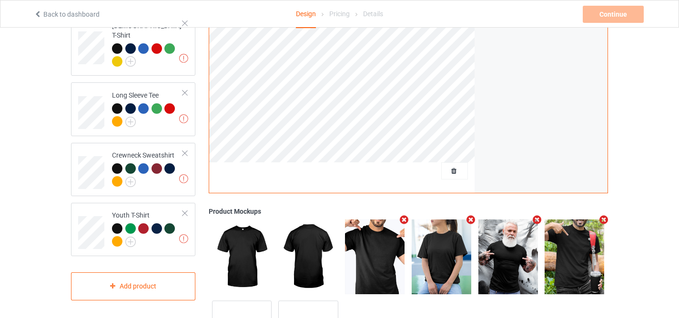
scroll to position [32, 0]
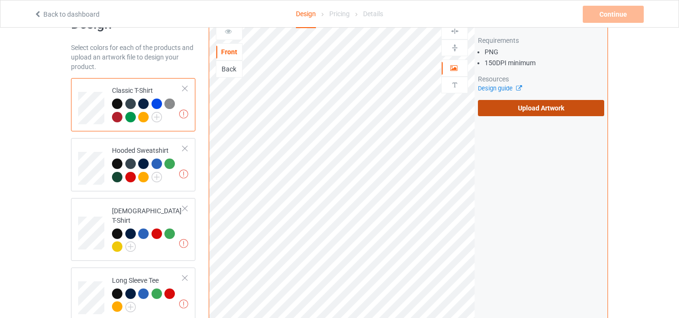
click at [539, 113] on label "Upload Artwork" at bounding box center [541, 108] width 126 height 16
click at [0, 0] on input "Upload Artwork" at bounding box center [0, 0] width 0 height 0
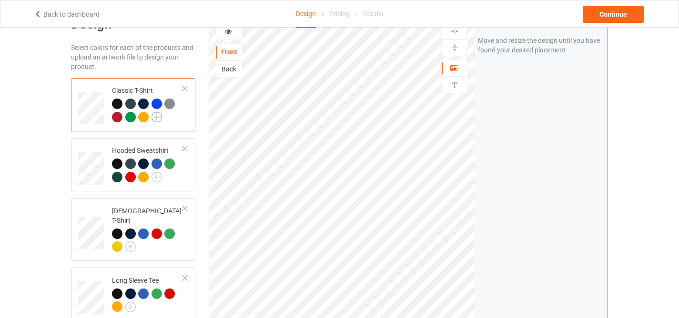
click at [153, 117] on img at bounding box center [157, 117] width 10 height 10
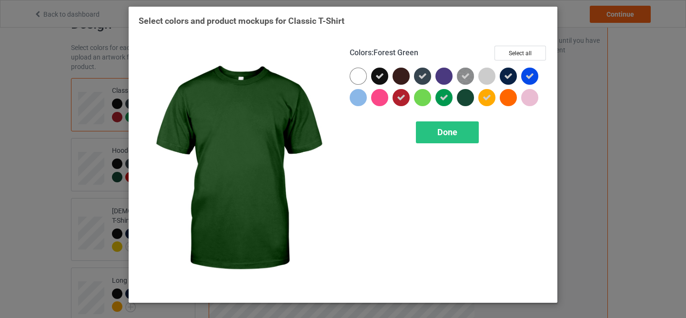
click at [460, 98] on div at bounding box center [465, 97] width 17 height 17
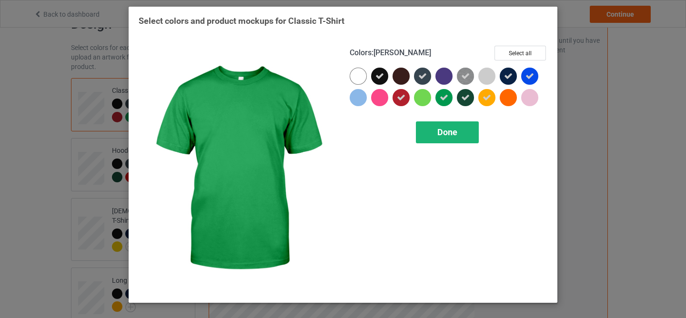
click at [445, 129] on span "Done" at bounding box center [448, 132] width 20 height 10
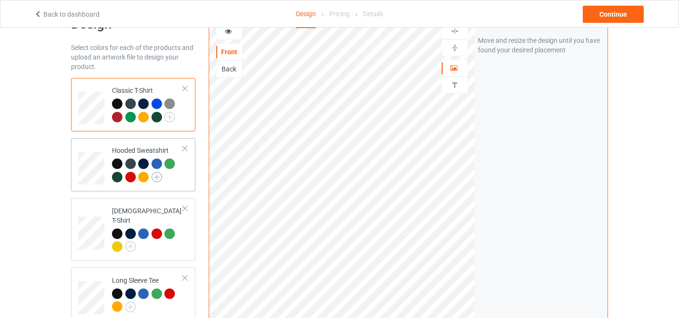
click at [156, 178] on img at bounding box center [157, 177] width 10 height 10
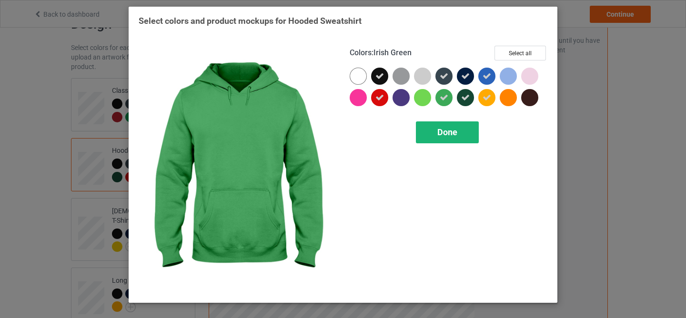
click at [435, 133] on div "Done" at bounding box center [447, 133] width 63 height 22
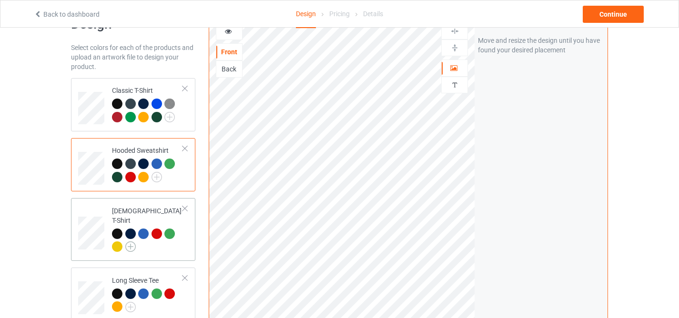
click at [131, 242] on img at bounding box center [130, 247] width 10 height 10
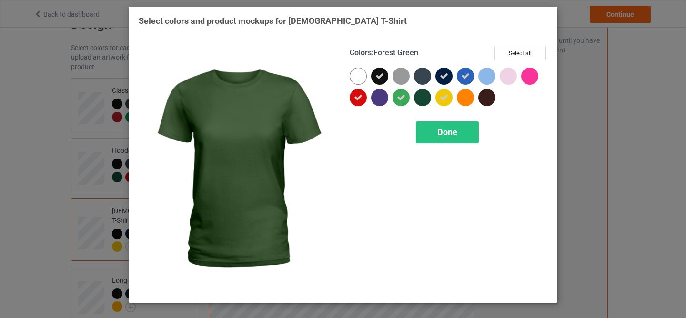
click at [422, 101] on div at bounding box center [422, 97] width 17 height 17
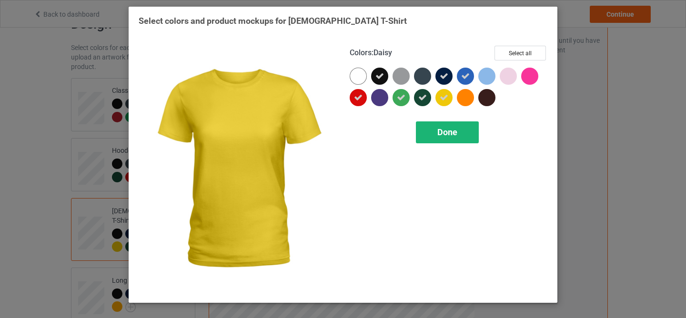
click at [439, 135] on span "Done" at bounding box center [448, 132] width 20 height 10
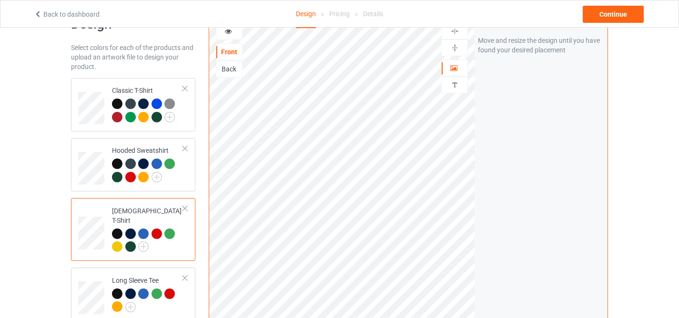
scroll to position [157, 0]
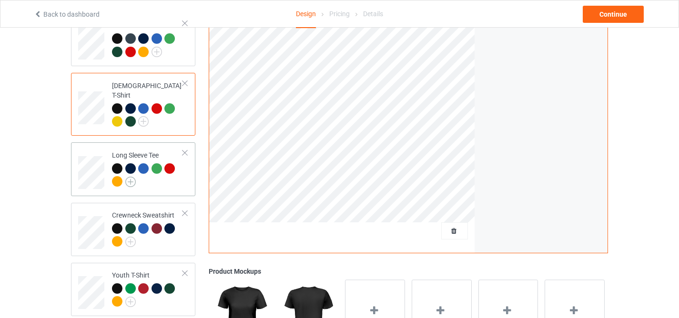
click at [130, 177] on img at bounding box center [130, 182] width 10 height 10
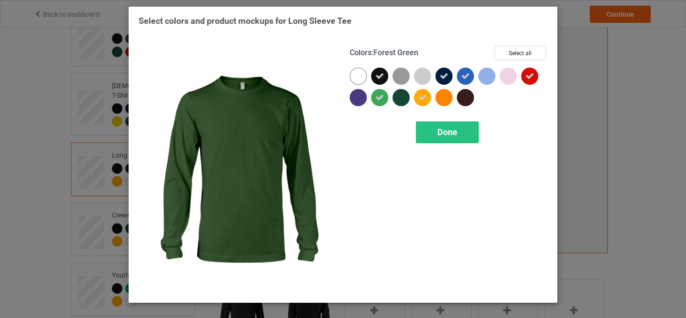
click at [401, 99] on div at bounding box center [401, 97] width 17 height 17
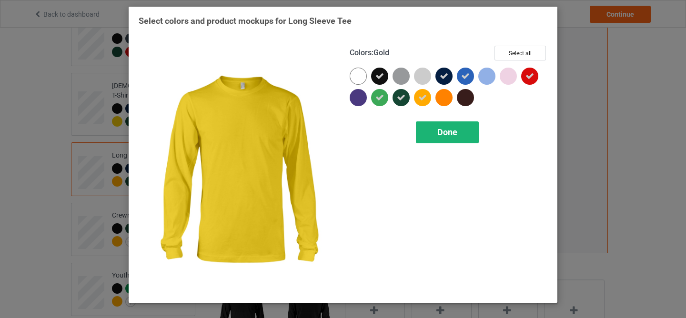
click at [436, 128] on div "Done" at bounding box center [447, 133] width 63 height 22
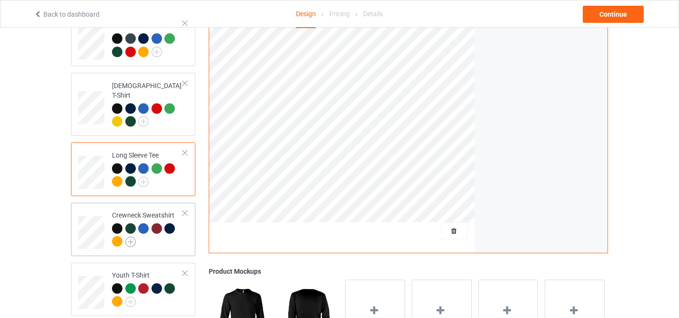
click at [127, 237] on img at bounding box center [130, 242] width 10 height 10
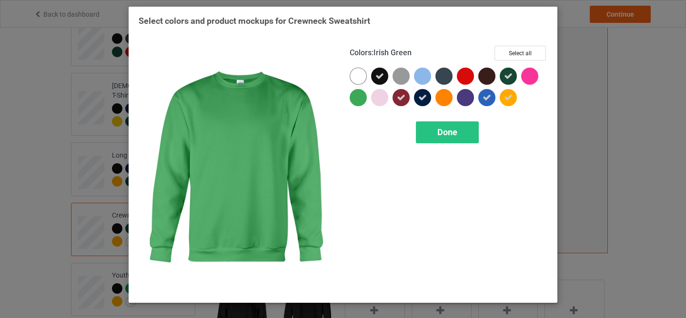
click at [362, 102] on div at bounding box center [358, 97] width 17 height 17
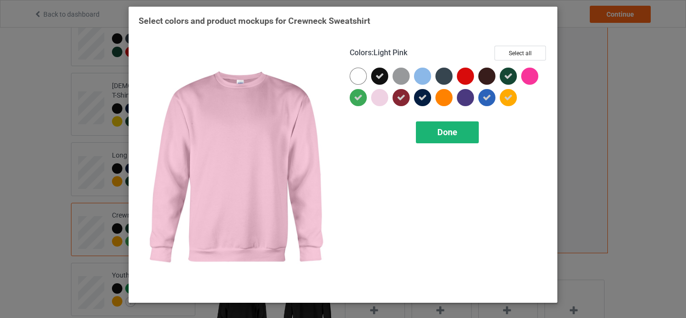
click at [434, 130] on div "Done" at bounding box center [447, 133] width 63 height 22
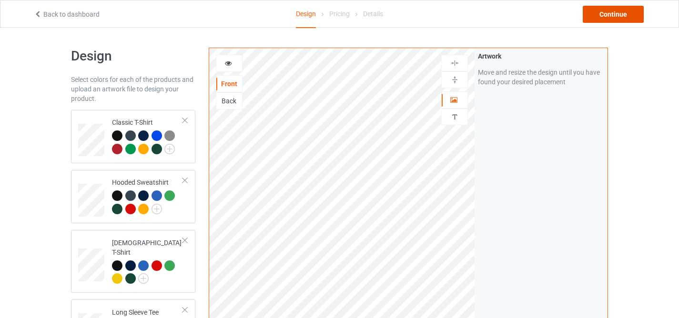
click at [590, 16] on div "Continue" at bounding box center [613, 14] width 61 height 17
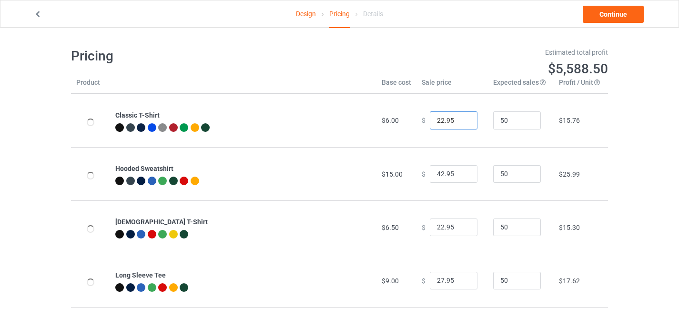
click at [434, 119] on input "22.95" at bounding box center [454, 121] width 48 height 18
click at [438, 119] on input "22.95" at bounding box center [454, 121] width 48 height 18
click at [439, 120] on input "22.95" at bounding box center [454, 121] width 48 height 18
click at [461, 119] on input "23.95" at bounding box center [454, 121] width 48 height 18
type input "24.95"
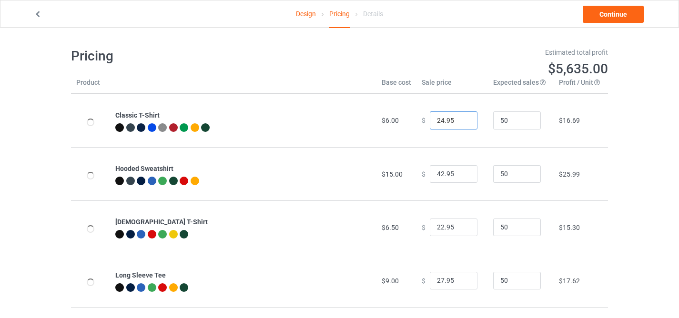
click at [461, 119] on input "24.95" at bounding box center [454, 121] width 48 height 18
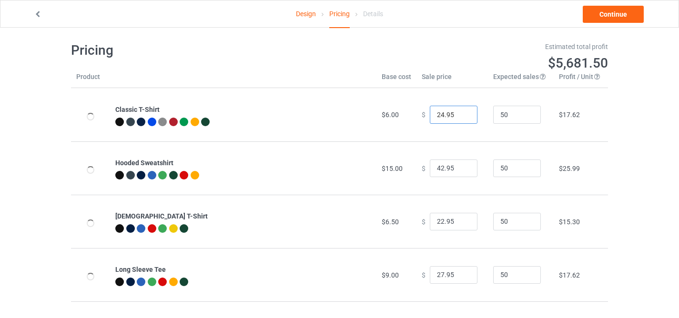
scroll to position [53, 0]
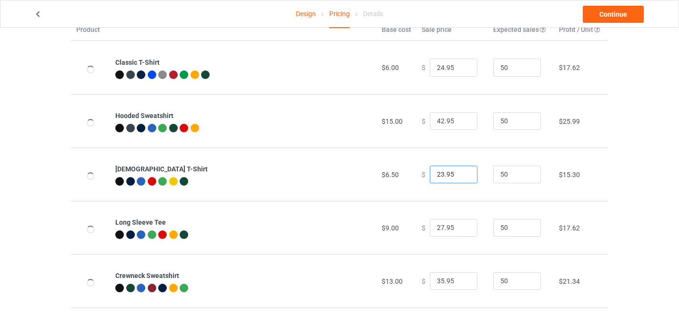
click at [462, 173] on input "23.95" at bounding box center [454, 175] width 48 height 18
type input "24.95"
click at [462, 173] on input "24.95" at bounding box center [454, 175] width 48 height 18
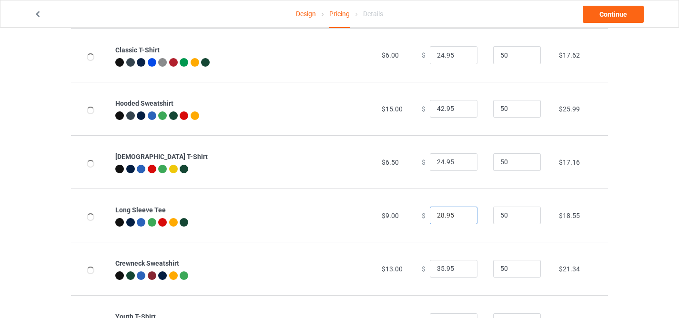
click at [463, 214] on input "28.95" at bounding box center [454, 216] width 48 height 18
type input "29.95"
click at [463, 214] on input "29.95" at bounding box center [454, 216] width 48 height 18
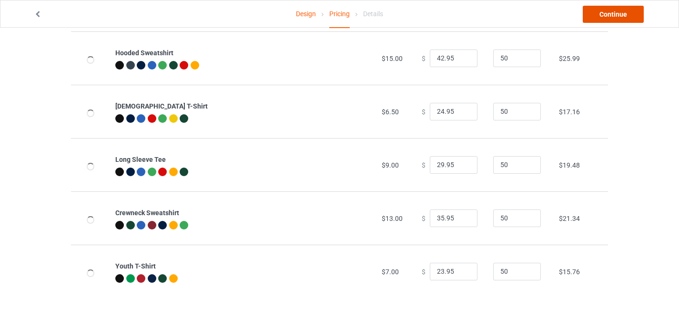
click at [619, 19] on link "Continue" at bounding box center [613, 14] width 61 height 17
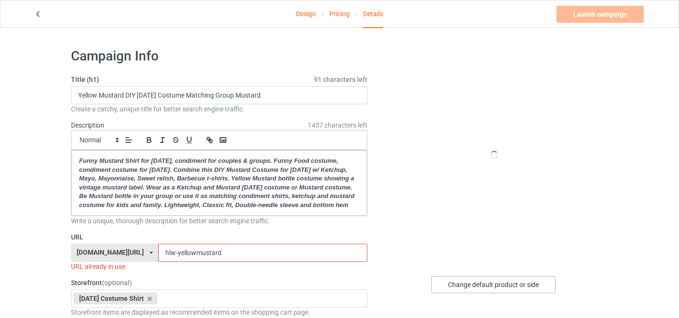
click at [481, 283] on div "Change default product or side" at bounding box center [493, 285] width 124 height 17
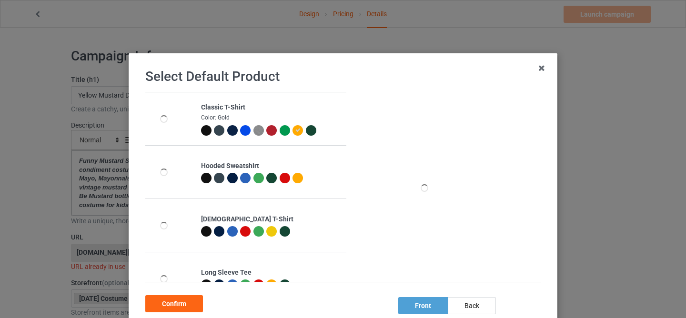
click at [280, 133] on div at bounding box center [285, 130] width 10 height 10
click at [171, 297] on div "Confirm" at bounding box center [174, 304] width 58 height 17
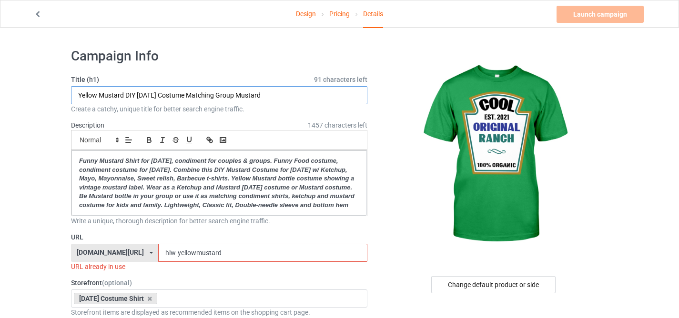
drag, startPoint x: 123, startPoint y: 93, endPoint x: 74, endPoint y: 111, distance: 52.2
type input "Cool Original Ranch DIY Halloween Costume Matching Group Mustard"
click at [167, 261] on input "hlw-yellowmustard" at bounding box center [262, 253] width 209 height 18
drag, startPoint x: 220, startPoint y: 272, endPoint x: 246, endPoint y: 275, distance: 25.5
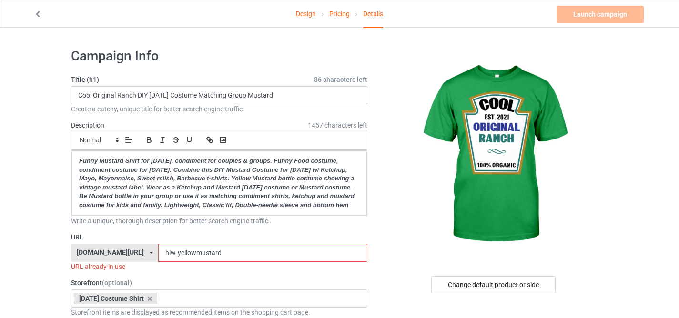
click at [246, 272] on div "URL familypresent.net/ epicprints.co/ familypresent.net/ giftprints.co/ golfpod…" at bounding box center [219, 252] width 297 height 39
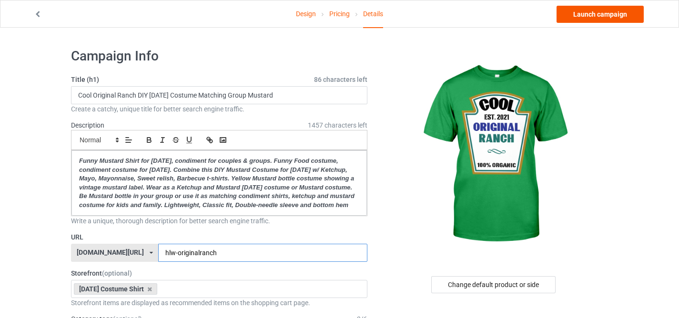
type input "hlw-originalranch"
click at [578, 17] on link "Launch campaign" at bounding box center [600, 14] width 87 height 17
click at [578, 28] on body "Design Pricing Details Launch campaign Campaign Info Title (h1) 86 characters l…" at bounding box center [339, 187] width 679 height 318
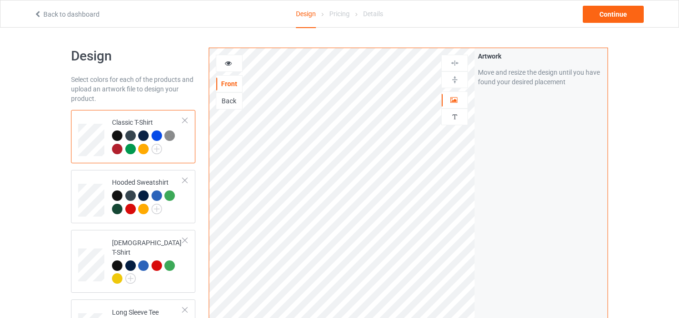
scroll to position [271, 0]
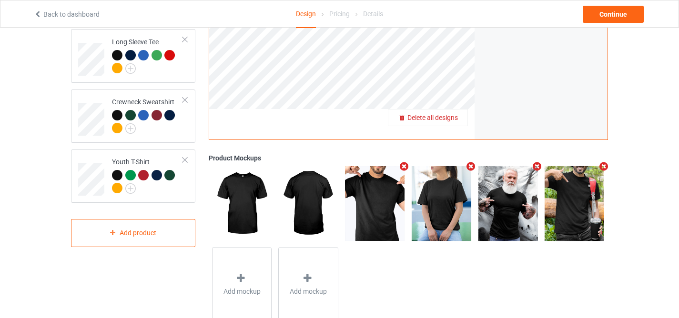
click at [450, 121] on span "Delete all designs" at bounding box center [433, 118] width 51 height 8
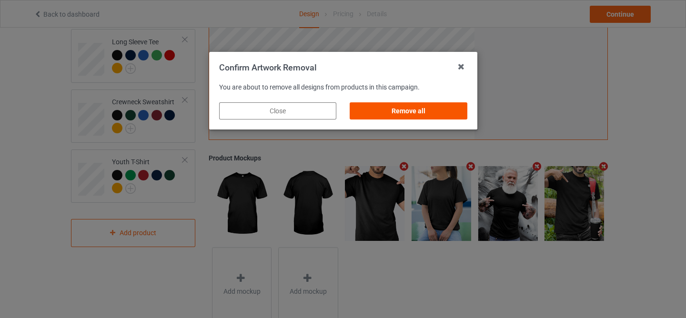
click at [420, 110] on div "Remove all" at bounding box center [408, 110] width 117 height 17
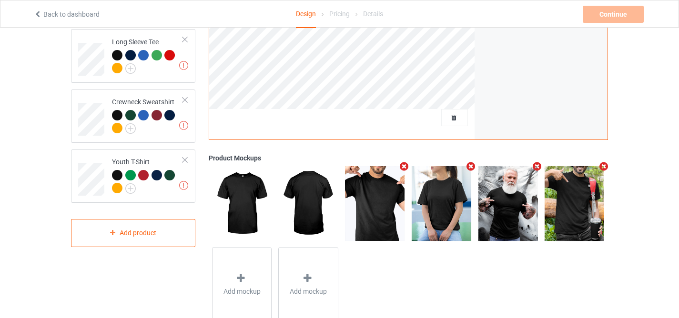
scroll to position [38, 0]
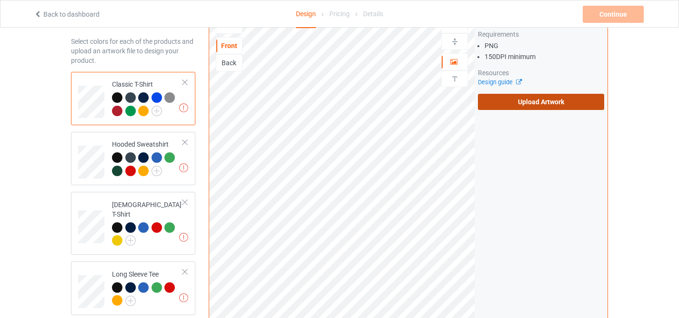
click at [512, 104] on label "Upload Artwork" at bounding box center [541, 102] width 126 height 16
click at [0, 0] on input "Upload Artwork" at bounding box center [0, 0] width 0 height 0
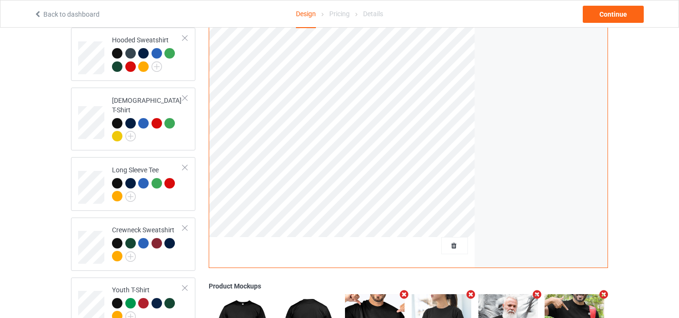
scroll to position [136, 0]
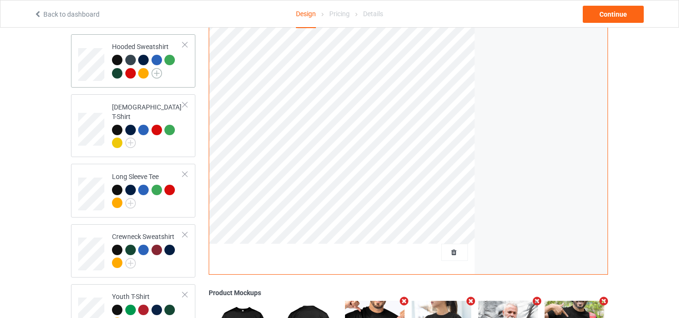
click at [158, 74] on img at bounding box center [157, 73] width 10 height 10
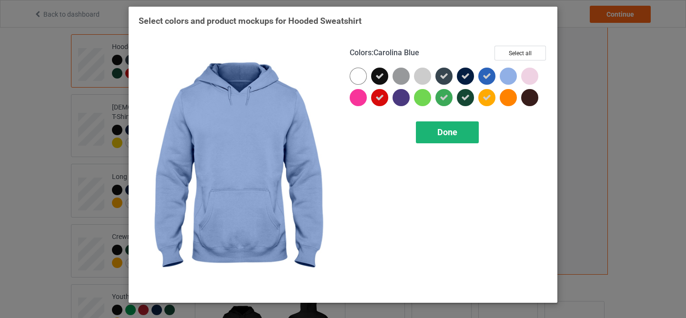
click at [457, 139] on div "Done" at bounding box center [447, 133] width 63 height 22
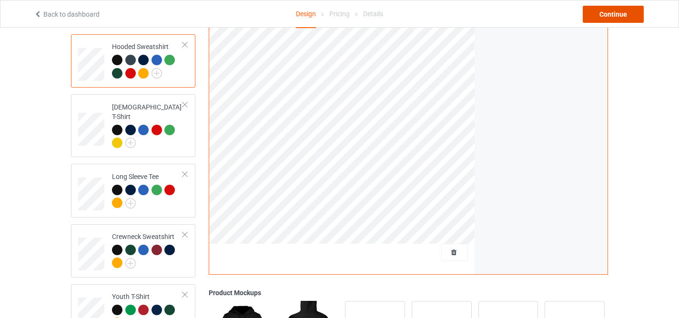
click at [608, 17] on div "Continue" at bounding box center [613, 14] width 61 height 17
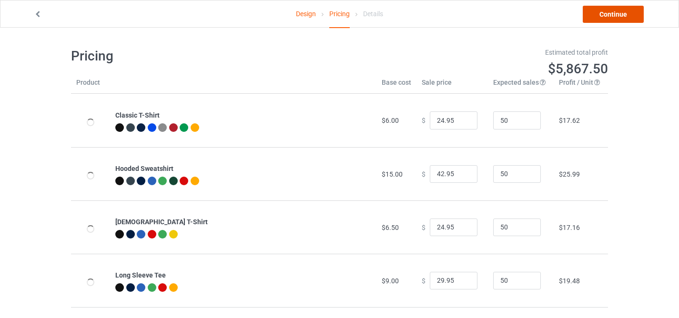
click at [599, 18] on link "Continue" at bounding box center [613, 14] width 61 height 17
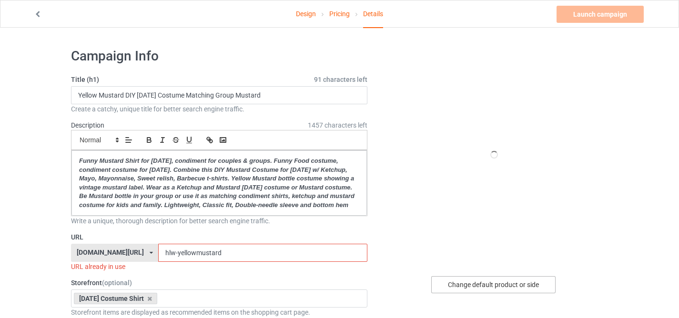
click at [472, 285] on div "Change default product or side" at bounding box center [493, 285] width 124 height 17
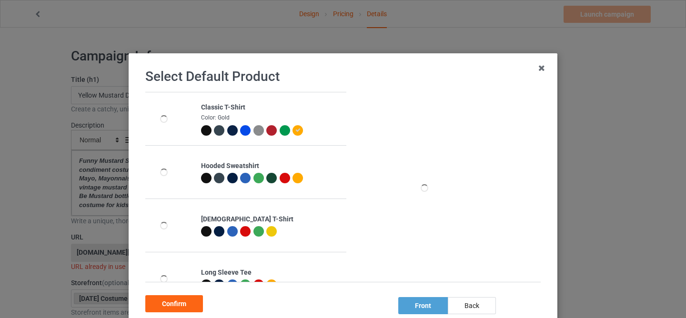
click at [240, 132] on div at bounding box center [245, 130] width 10 height 10
click at [175, 302] on div "Confirm" at bounding box center [174, 304] width 58 height 17
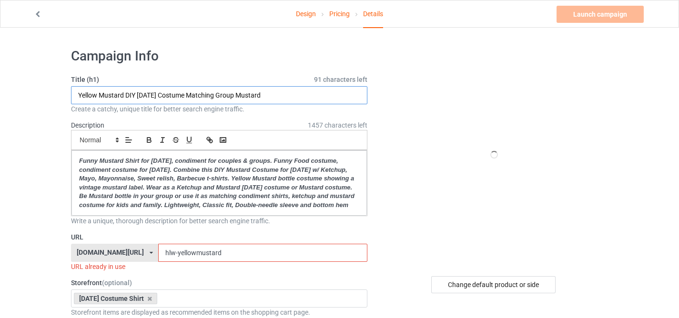
drag, startPoint x: 123, startPoint y: 94, endPoint x: 44, endPoint y: 92, distance: 78.7
paste input "Classic Keeping It Real Mayonnaise"
type input "Classic Keeping It Real Mayonnaise DIY Halloween Costume Matching Group Mustard"
drag, startPoint x: 166, startPoint y: 262, endPoint x: 292, endPoint y: 269, distance: 126.0
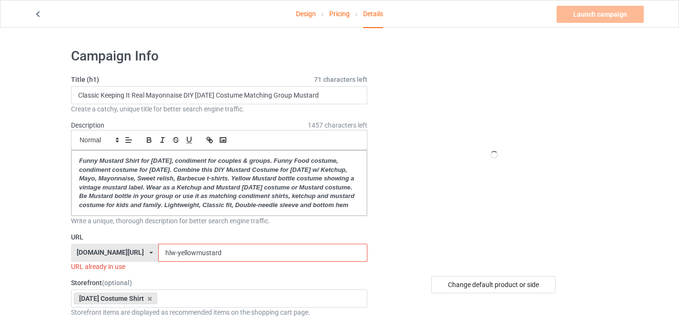
click at [291, 262] on input "hlw-yellowmustard" at bounding box center [262, 253] width 209 height 18
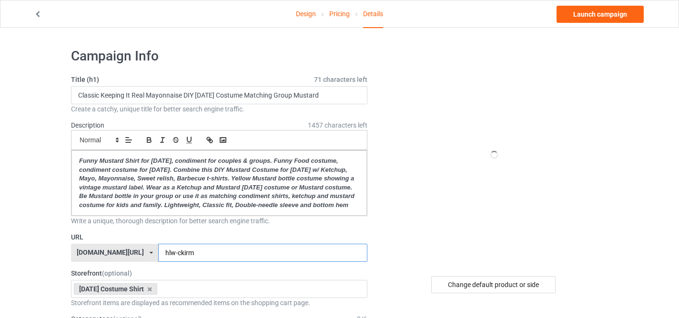
type input "hlw-ckirm"
click at [466, 280] on div "Change default product or side" at bounding box center [493, 285] width 124 height 17
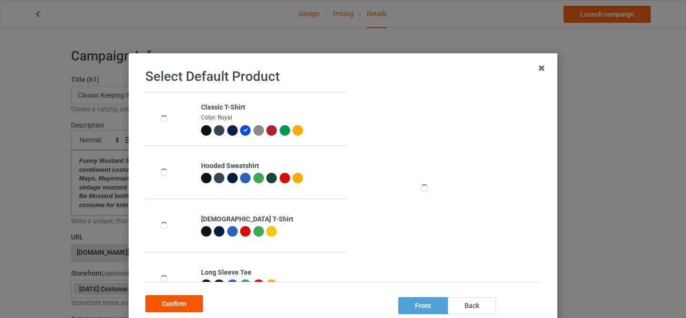
click at [172, 308] on div "Confirm" at bounding box center [174, 304] width 58 height 17
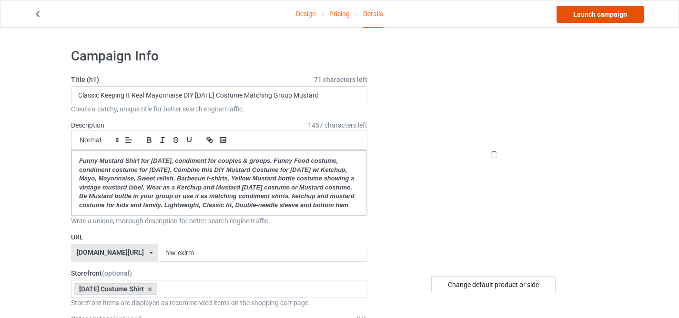
click at [585, 19] on link "Launch campaign" at bounding box center [600, 14] width 87 height 17
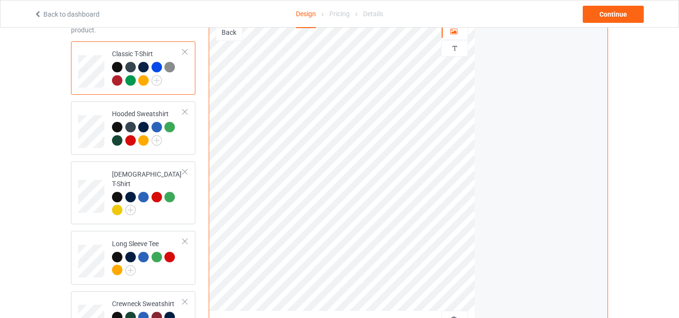
scroll to position [105, 0]
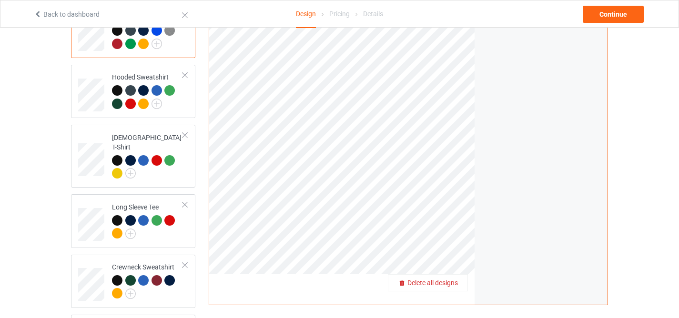
click at [447, 281] on span "Delete all designs" at bounding box center [433, 283] width 51 height 8
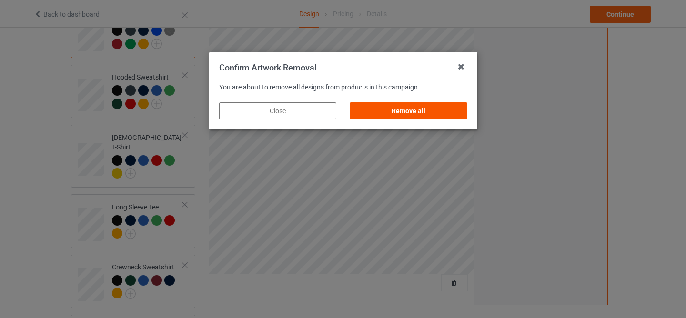
click at [411, 112] on div "Remove all" at bounding box center [408, 110] width 117 height 17
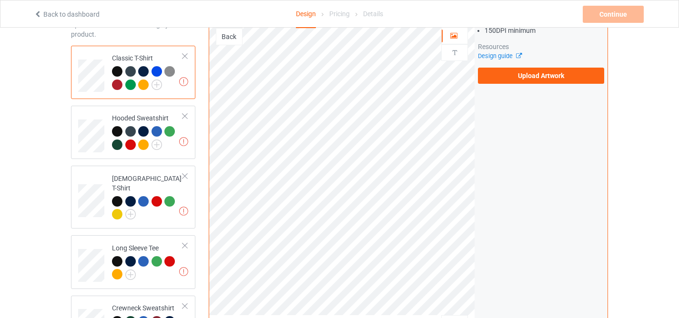
scroll to position [10, 0]
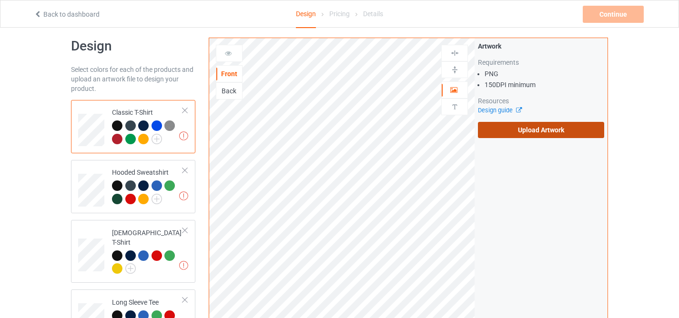
click at [493, 129] on label "Upload Artwork" at bounding box center [541, 130] width 126 height 16
click at [0, 0] on input "Upload Artwork" at bounding box center [0, 0] width 0 height 0
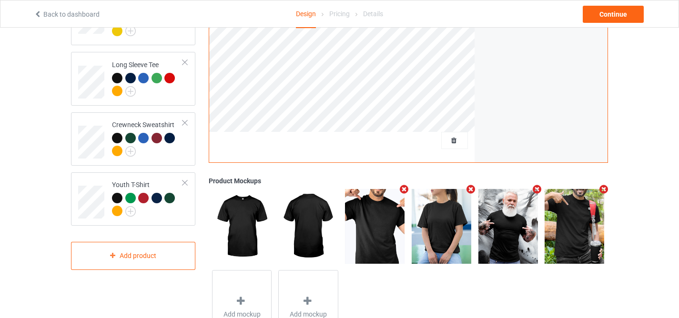
scroll to position [43, 0]
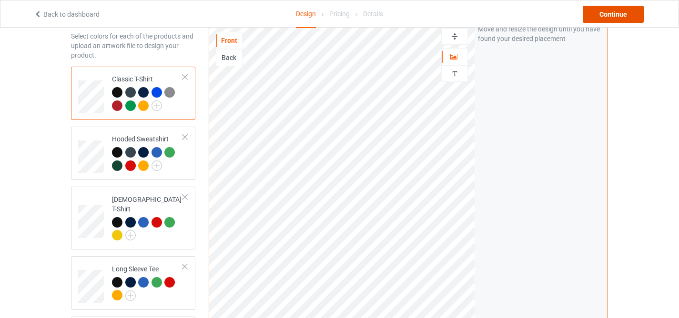
click at [614, 13] on div "Continue" at bounding box center [613, 14] width 61 height 17
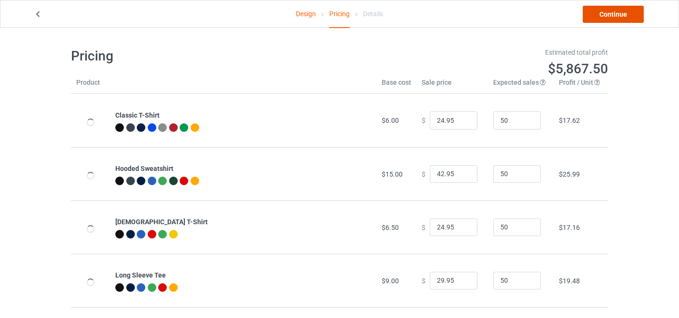
click at [601, 17] on link "Continue" at bounding box center [613, 14] width 61 height 17
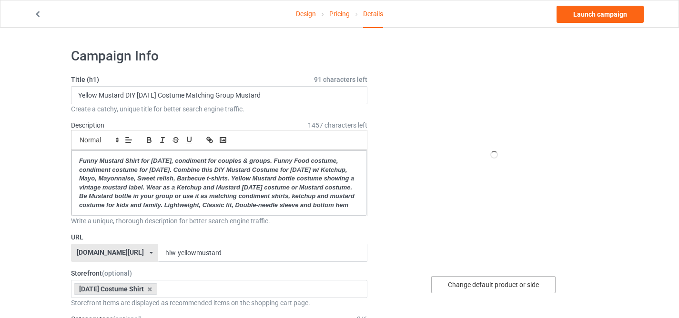
click at [451, 284] on div "Change default product or side" at bounding box center [493, 285] width 124 height 17
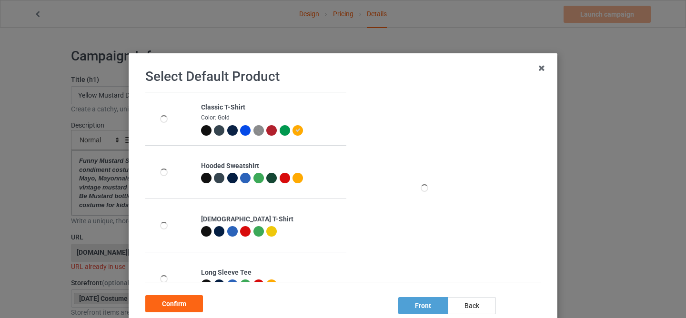
click at [296, 132] on icon at bounding box center [298, 130] width 5 height 5
click at [174, 299] on div "Confirm" at bounding box center [174, 304] width 58 height 17
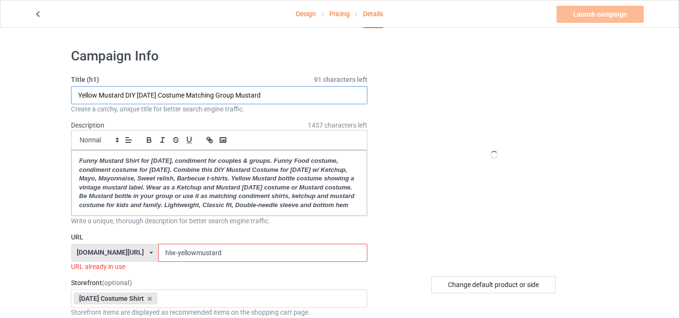
drag, startPoint x: 124, startPoint y: 94, endPoint x: 36, endPoint y: 91, distance: 87.8
paste input "Sweet Honey"
type input "Sweet Honey Mustard DIY Halloween Costume Matching Group Mustard"
drag, startPoint x: 165, startPoint y: 260, endPoint x: 314, endPoint y: 277, distance: 149.3
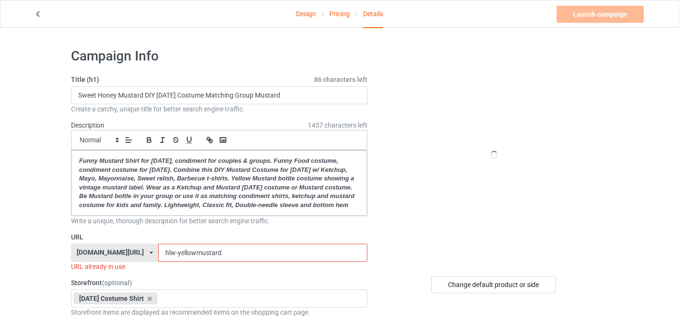
click at [314, 272] on div "URL familypresent.net/ epicprints.co/ familypresent.net/ giftprints.co/ golfpod…" at bounding box center [219, 252] width 297 height 39
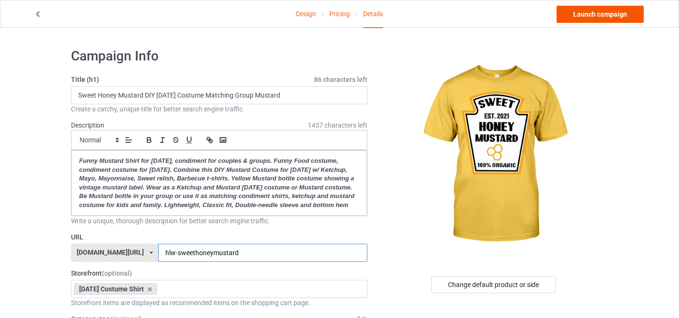
type input "hlw-sweethoneymustard"
click at [589, 14] on link "Launch campaign" at bounding box center [600, 14] width 87 height 17
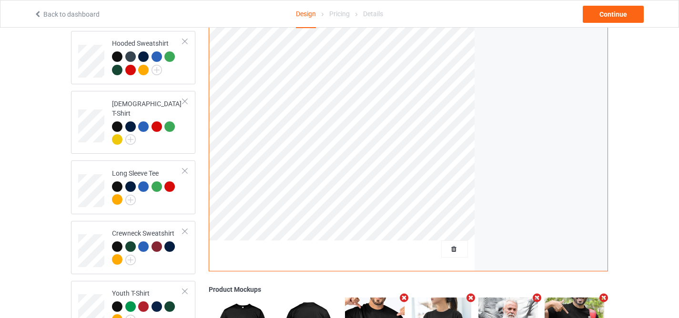
scroll to position [193, 0]
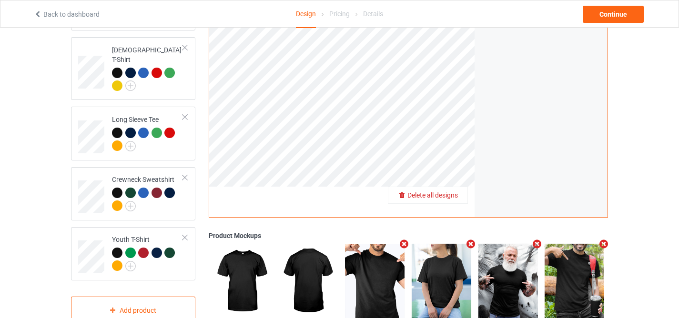
click at [450, 196] on span "Delete all designs" at bounding box center [433, 196] width 51 height 8
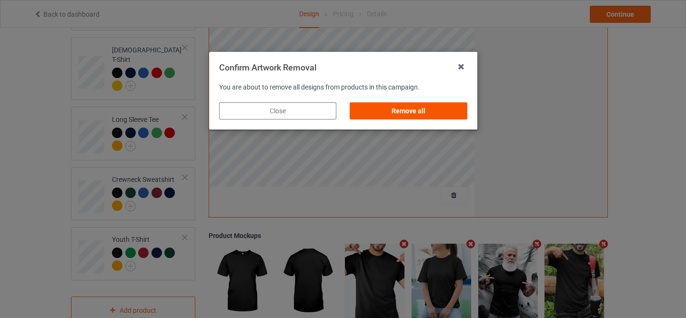
click at [416, 113] on div "Remove all" at bounding box center [408, 110] width 117 height 17
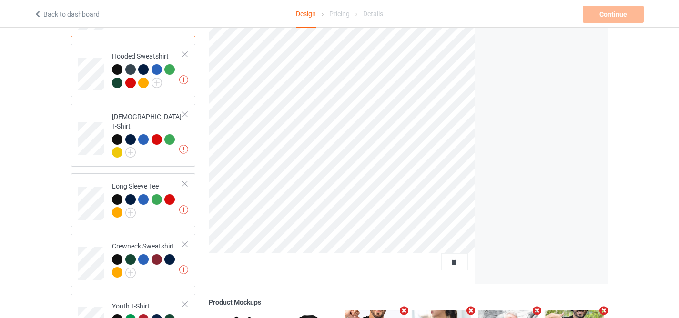
scroll to position [3, 0]
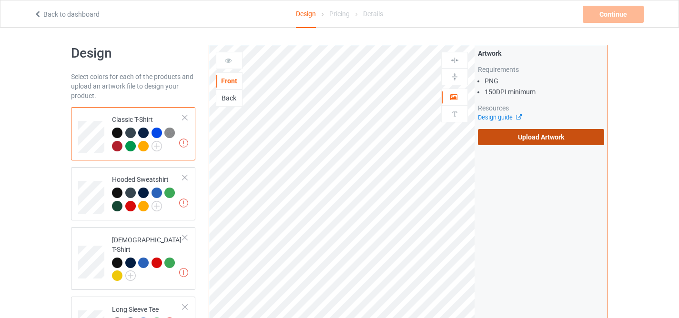
click at [509, 140] on label "Upload Artwork" at bounding box center [541, 137] width 126 height 16
click at [0, 0] on input "Upload Artwork" at bounding box center [0, 0] width 0 height 0
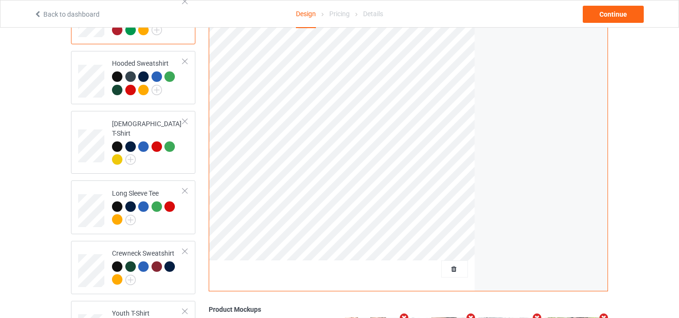
scroll to position [37, 0]
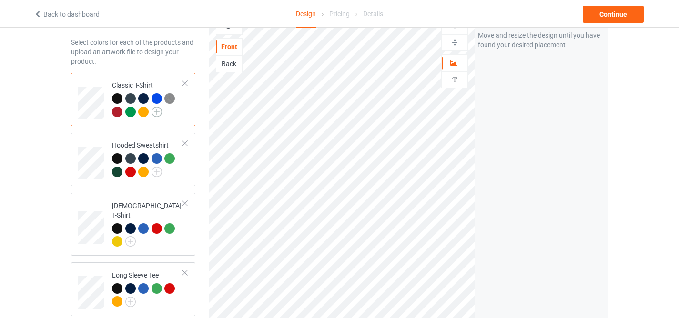
click at [155, 113] on img at bounding box center [157, 112] width 10 height 10
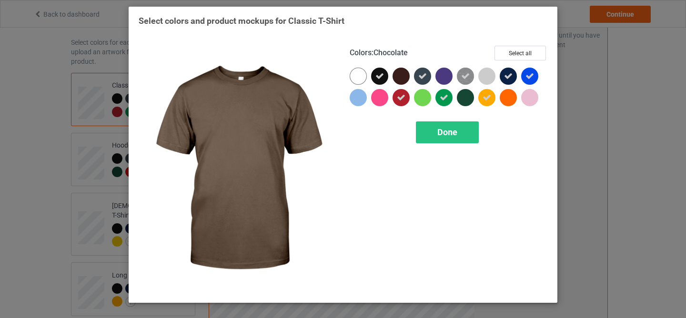
click at [400, 81] on div at bounding box center [401, 76] width 17 height 17
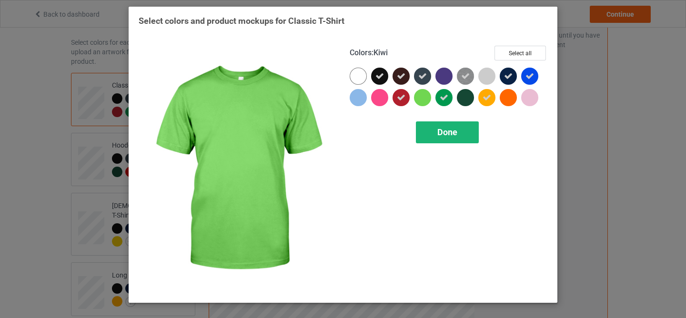
click at [447, 137] on span "Done" at bounding box center [448, 132] width 20 height 10
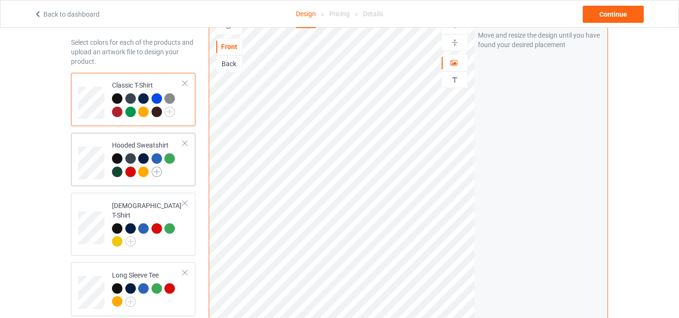
click at [154, 174] on img at bounding box center [157, 172] width 10 height 10
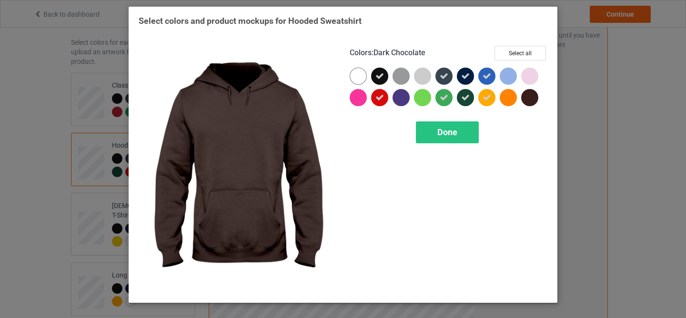
click at [528, 102] on div at bounding box center [530, 97] width 17 height 17
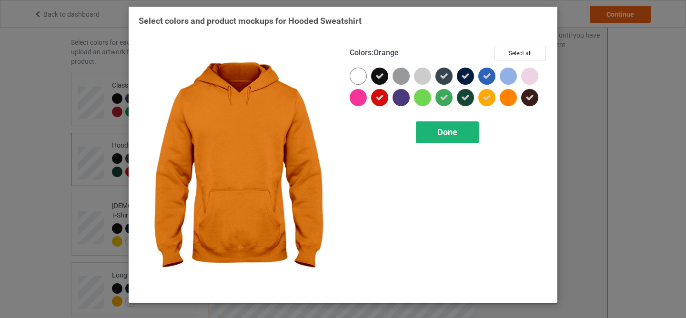
click at [448, 129] on span "Done" at bounding box center [448, 132] width 20 height 10
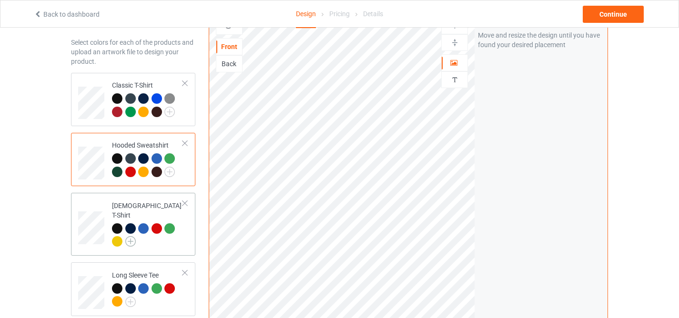
click at [131, 236] on img at bounding box center [130, 241] width 10 height 10
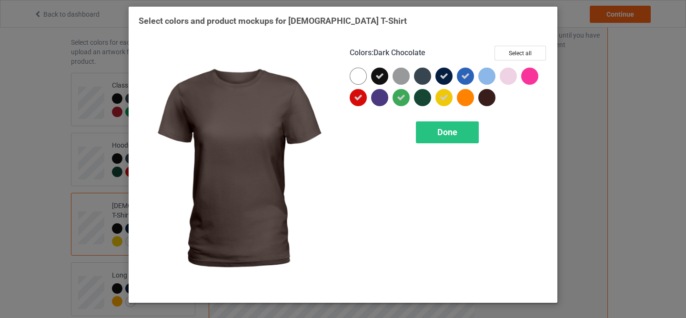
click at [487, 99] on div at bounding box center [487, 97] width 17 height 17
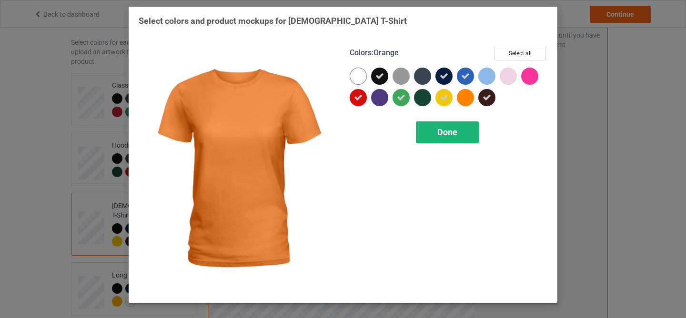
click at [454, 131] on span "Done" at bounding box center [448, 132] width 20 height 10
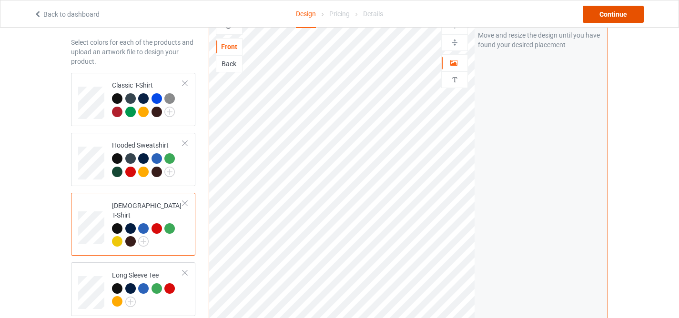
click at [597, 20] on div "Continue" at bounding box center [613, 14] width 61 height 17
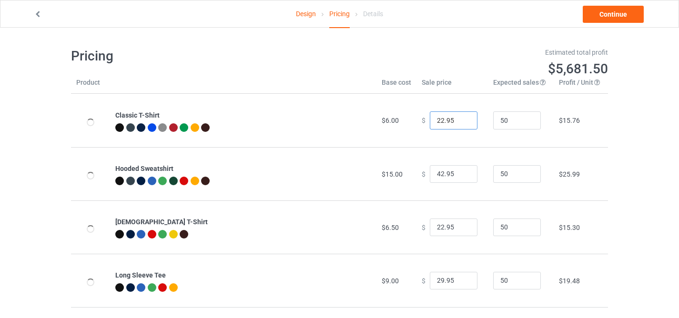
click at [436, 118] on input "22.95" at bounding box center [454, 121] width 48 height 18
click at [440, 119] on input "22.95" at bounding box center [454, 121] width 48 height 18
type input "24.95"
click at [439, 225] on input "22.95" at bounding box center [454, 228] width 48 height 18
type input "24.95"
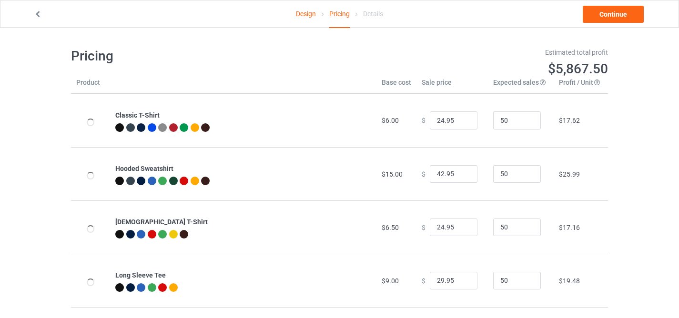
click at [616, 193] on div "Design Pricing Details Continue Pricing Estimated total profit $5,867.50 Produc…" at bounding box center [339, 231] width 679 height 407
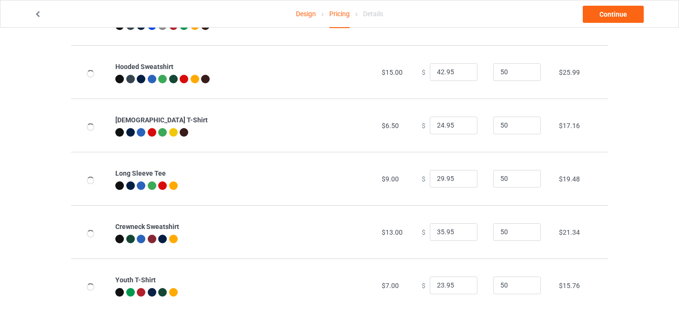
scroll to position [36, 0]
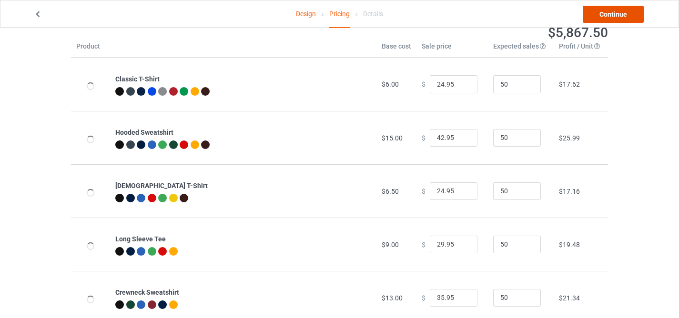
click at [605, 19] on link "Continue" at bounding box center [613, 14] width 61 height 17
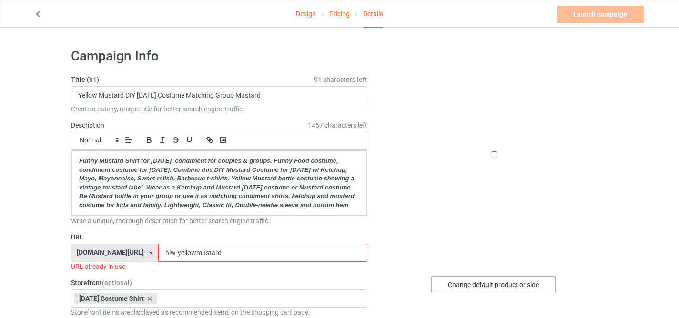
click at [456, 277] on div "Change default product or side" at bounding box center [493, 285] width 124 height 17
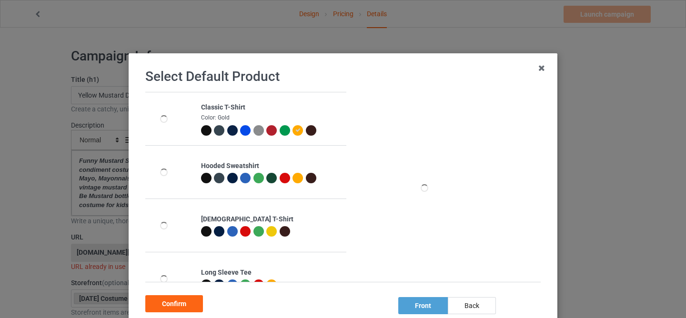
click at [306, 130] on div at bounding box center [311, 130] width 10 height 10
click at [178, 305] on div "Confirm" at bounding box center [174, 304] width 58 height 17
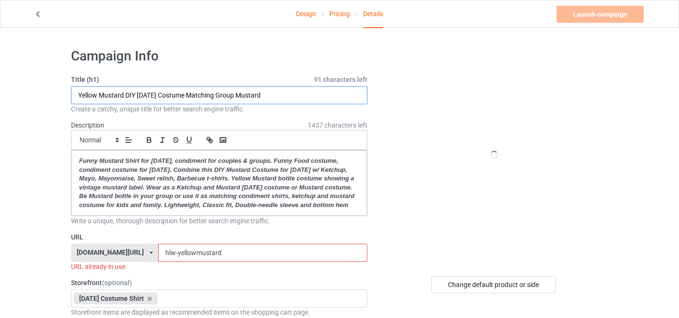
drag, startPoint x: 124, startPoint y: 93, endPoint x: 45, endPoint y: 92, distance: 79.6
paste input "hlw-yellowm"
drag, startPoint x: 134, startPoint y: 93, endPoint x: 33, endPoint y: 93, distance: 100.6
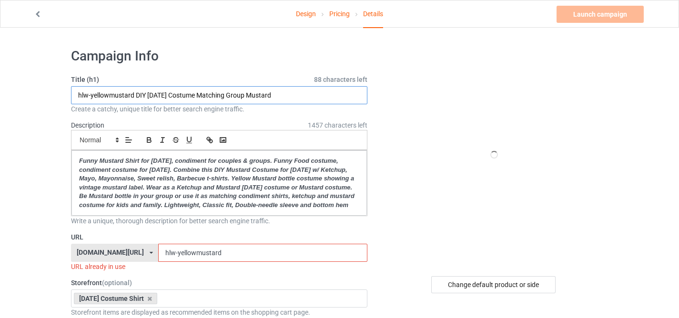
paste input "Tangy Classic Barbecue"
type input "Tangy Classic Barbecue DIY [DATE] Costume Matching Group Mustard"
drag, startPoint x: 166, startPoint y: 261, endPoint x: 257, endPoint y: 270, distance: 91.0
click at [257, 262] on input "hlw-yellowmustard" at bounding box center [262, 253] width 209 height 18
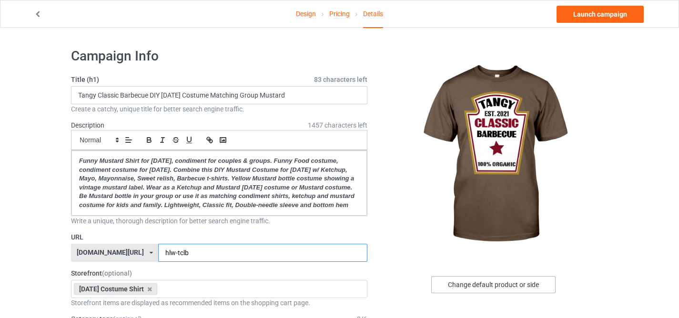
type input "hlw-tclb"
click at [452, 284] on div "Change default product or side" at bounding box center [493, 285] width 124 height 17
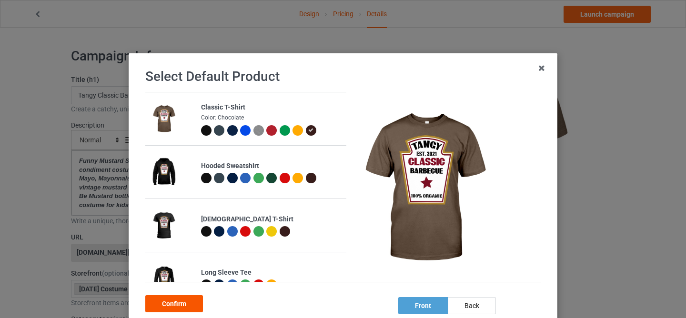
click at [178, 304] on div "Confirm" at bounding box center [174, 304] width 58 height 17
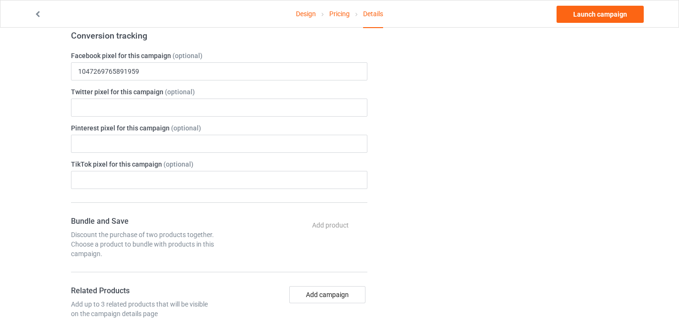
scroll to position [41, 0]
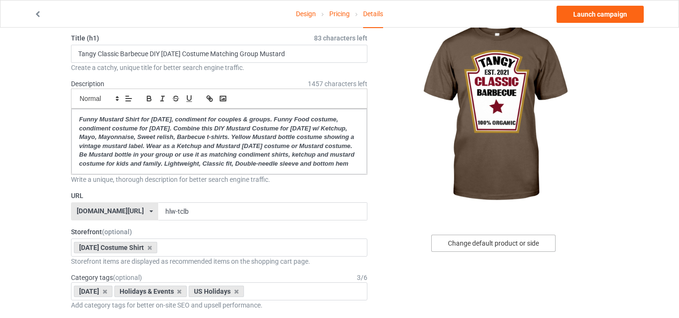
click at [453, 248] on div "Change default product or side" at bounding box center [493, 243] width 124 height 17
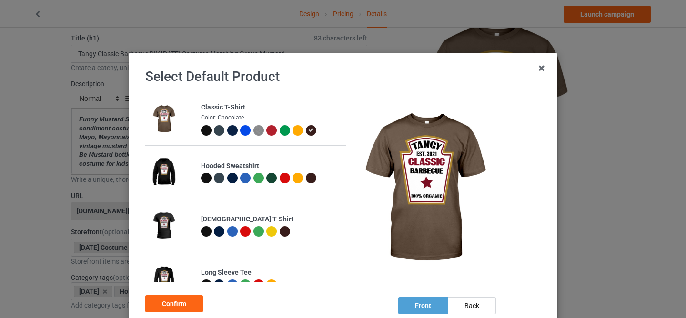
click at [269, 129] on div at bounding box center [271, 130] width 10 height 10
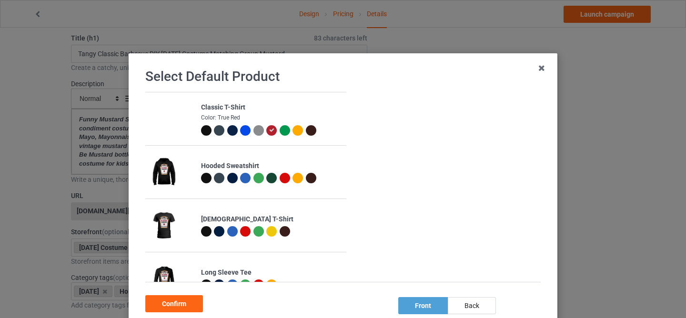
click at [306, 131] on div at bounding box center [311, 130] width 10 height 10
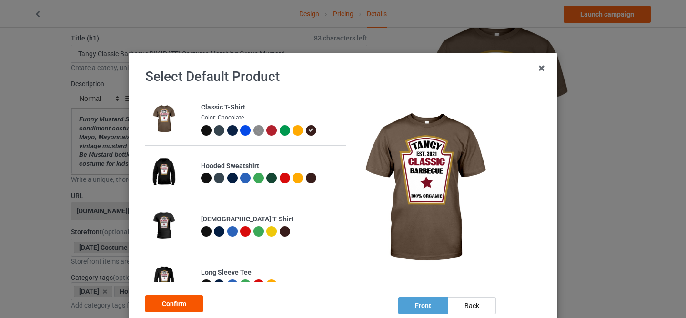
click at [173, 303] on div "Confirm" at bounding box center [174, 304] width 58 height 17
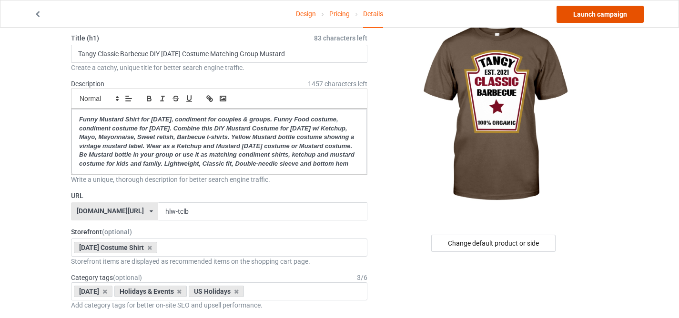
click at [616, 14] on link "Launch campaign" at bounding box center [600, 14] width 87 height 17
